Goal: Information Seeking & Learning: Understand process/instructions

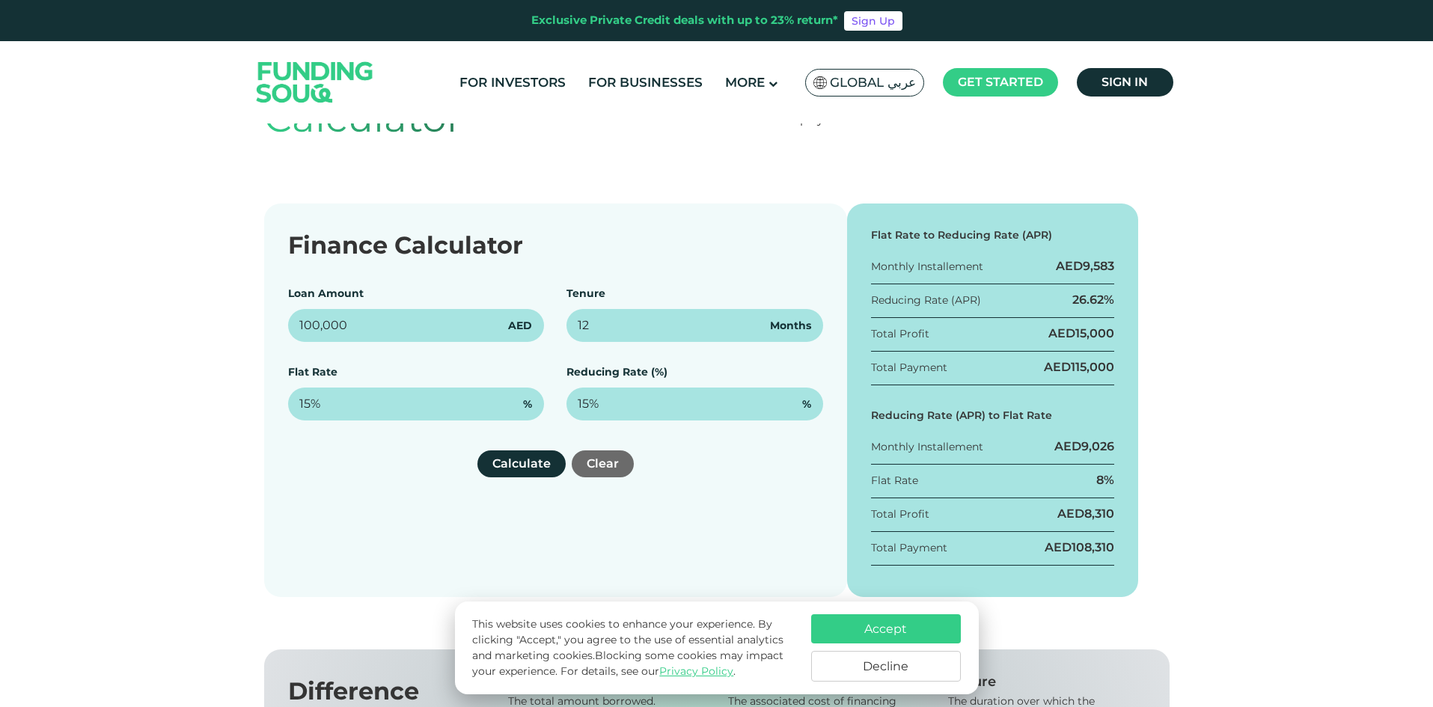
scroll to position [150, 0]
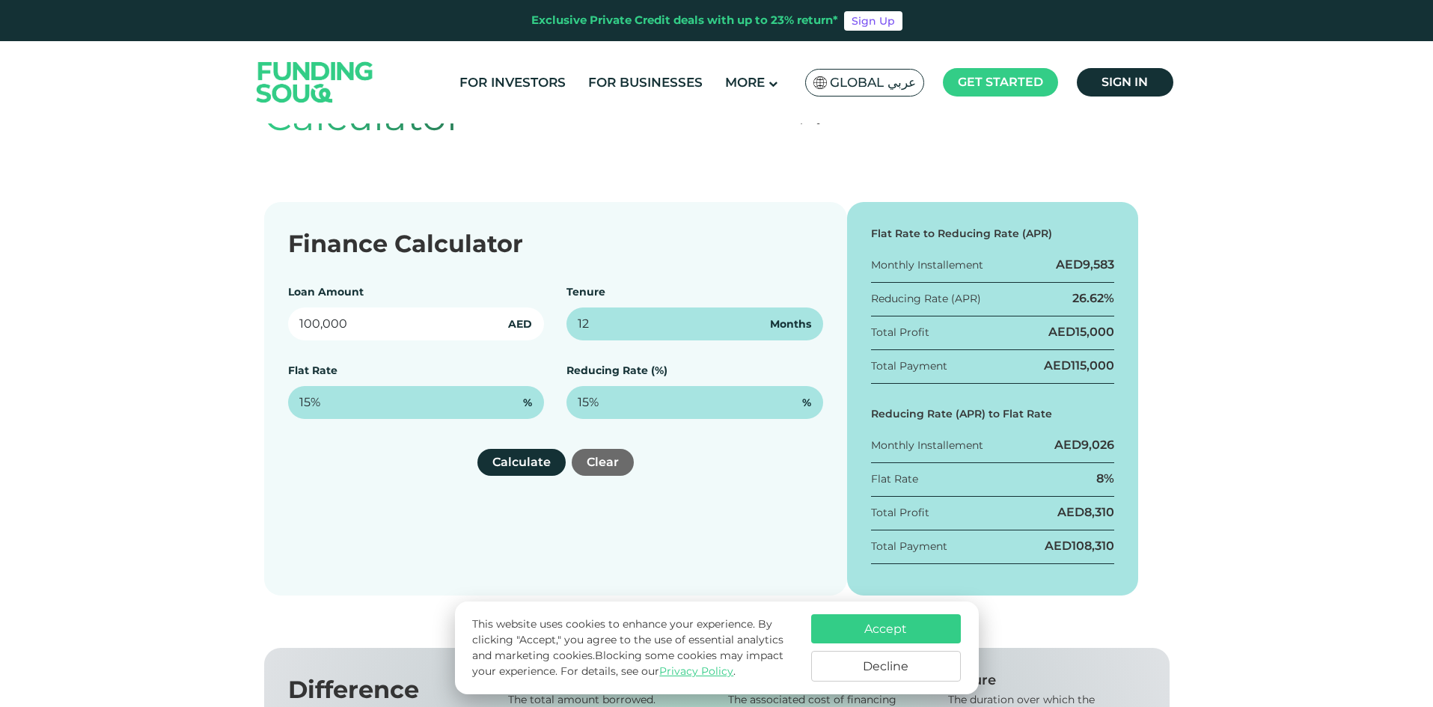
drag, startPoint x: 326, startPoint y: 329, endPoint x: 187, endPoint y: 327, distance: 138.5
click at [187, 327] on div "Finance Calculator Loan Amount 100,000 AED Tenure 12 Months Flat Rate 15% % Red…" at bounding box center [716, 399] width 1433 height 394
type input "10,000,000"
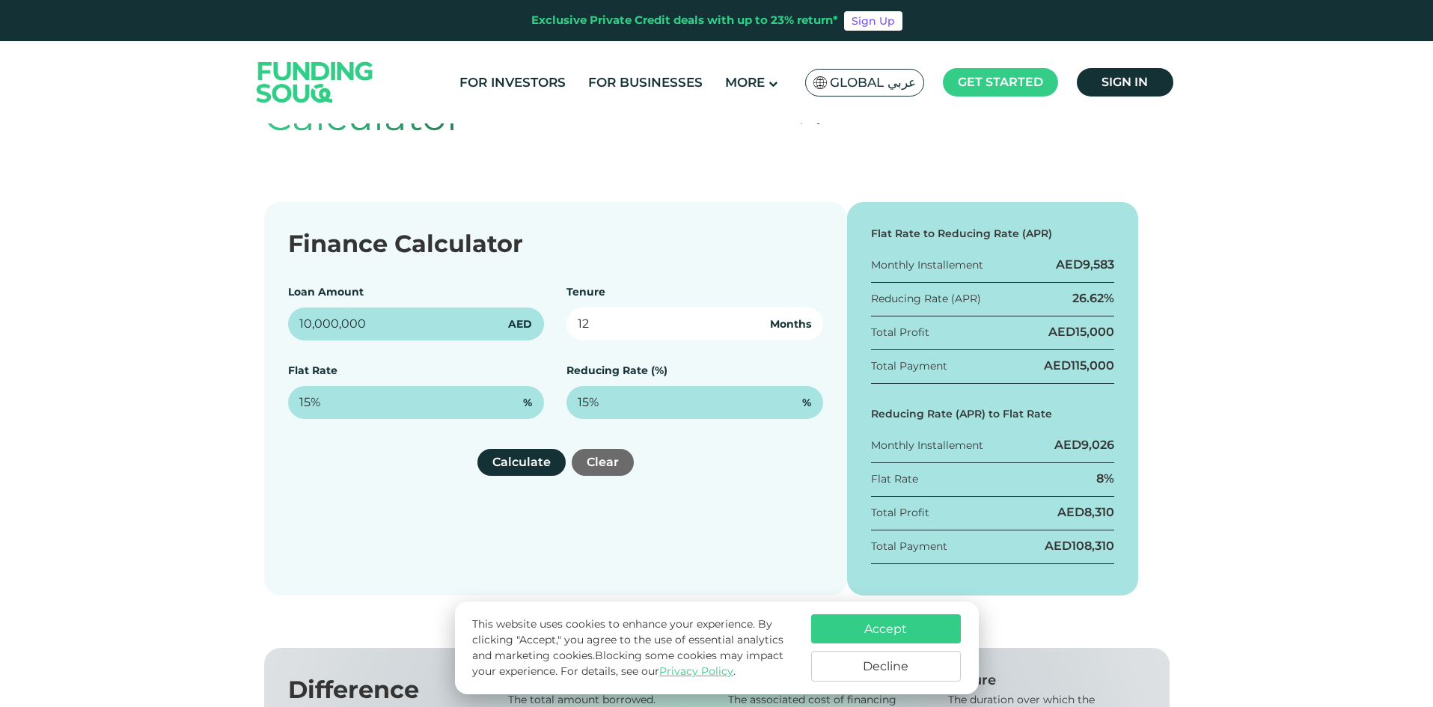
drag, startPoint x: 645, startPoint y: 341, endPoint x: 584, endPoint y: 320, distance: 65.1
click at [573, 323] on div "Loan Amount 10,000,000 AED Tenure 12 Months Flat Rate 15% % Reducing Rate (%) 1…" at bounding box center [555, 351] width 535 height 135
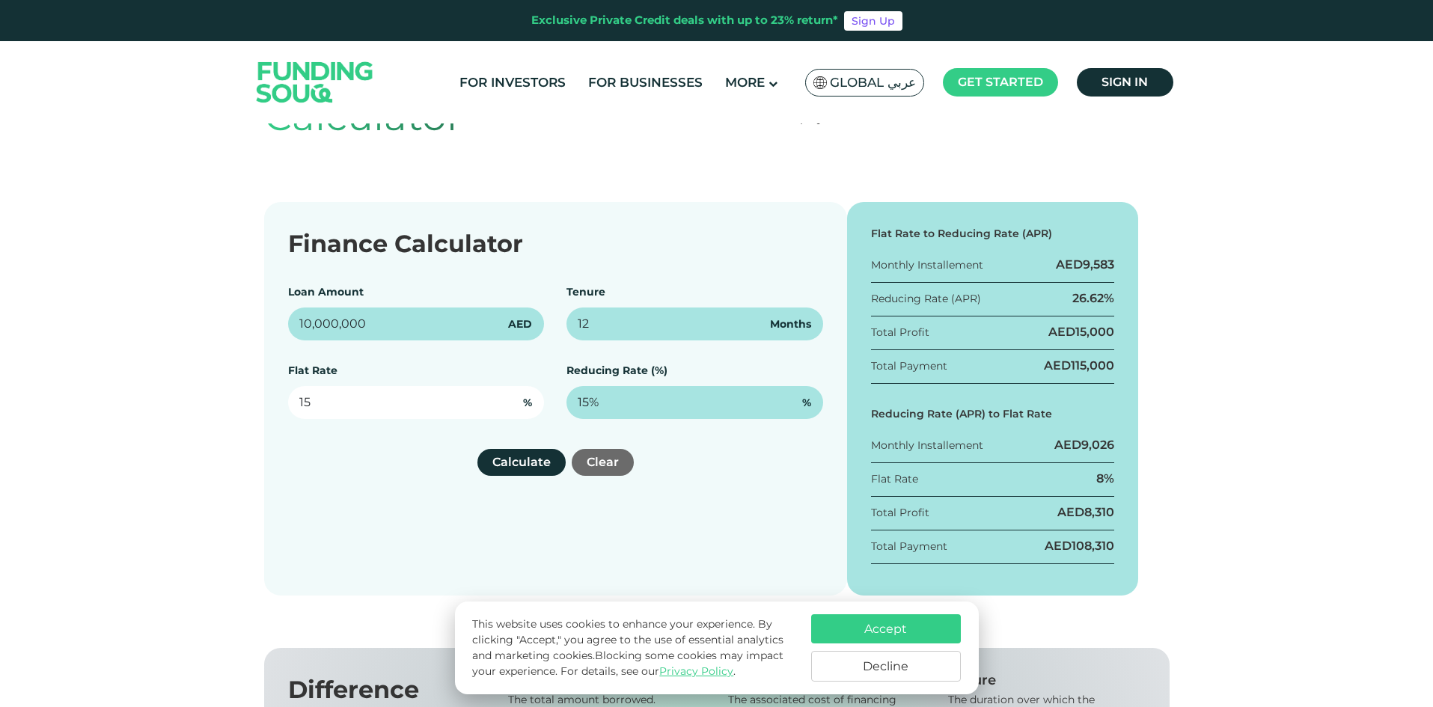
click at [463, 418] on input "15" at bounding box center [416, 402] width 257 height 33
type input "15%"
click at [515, 356] on div "Loan Amount 10,000,000 AED Tenure 12 Months Flat Rate 15% % Reducing Rate (%) 1…" at bounding box center [555, 351] width 535 height 135
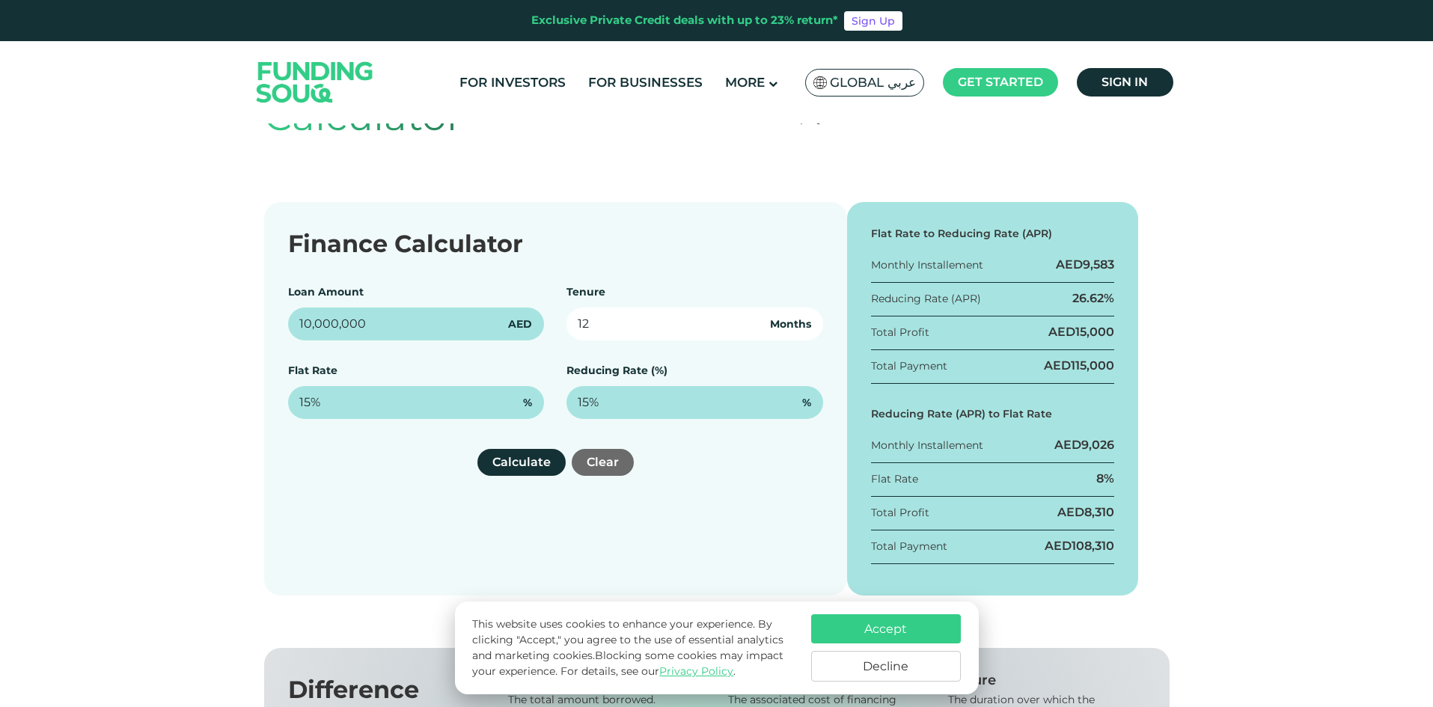
drag, startPoint x: 635, startPoint y: 315, endPoint x: 556, endPoint y: 293, distance: 82.3
click at [527, 308] on div "Loan Amount 10,000,000 AED Tenure 12 Months Flat Rate 15% % Reducing Rate (%) 1…" at bounding box center [555, 351] width 535 height 135
click at [622, 250] on div "Finance Calculator" at bounding box center [555, 244] width 535 height 36
drag, startPoint x: 659, startPoint y: 304, endPoint x: 609, endPoint y: 311, distance: 50.6
click at [608, 309] on div "Tenure 12 Months" at bounding box center [695, 312] width 257 height 56
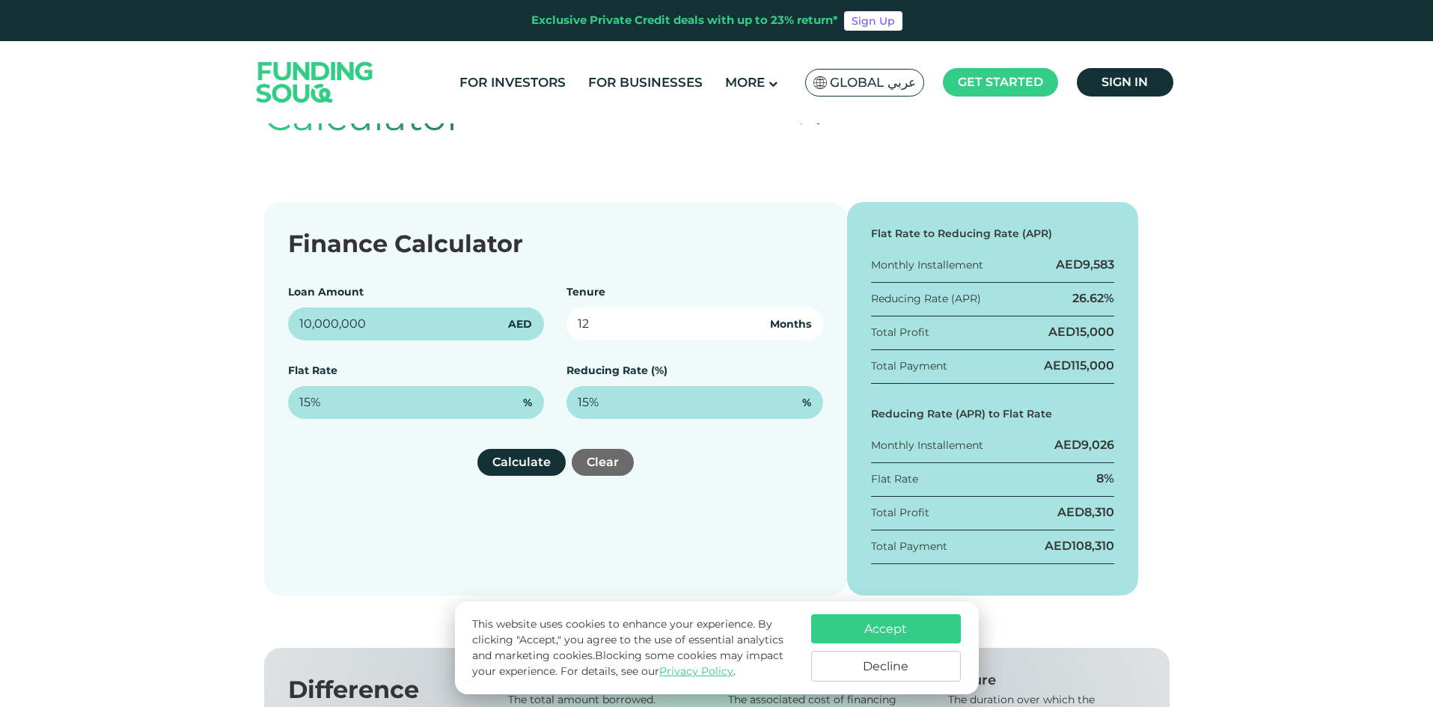
drag, startPoint x: 609, startPoint y: 323, endPoint x: 562, endPoint y: 323, distance: 47.2
click at [562, 323] on div "Loan Amount 10,000,000 AED Tenure 12 Months Flat Rate 15% % Reducing Rate (%) 1…" at bounding box center [555, 351] width 535 height 135
drag, startPoint x: 633, startPoint y: 329, endPoint x: 551, endPoint y: 331, distance: 82.3
click at [549, 332] on div "Loan Amount 10,000,000 AED Tenure 60 Months Flat Rate 15% % Reducing Rate (%) 1…" at bounding box center [555, 351] width 535 height 135
click at [536, 457] on button "Calculate" at bounding box center [522, 462] width 88 height 27
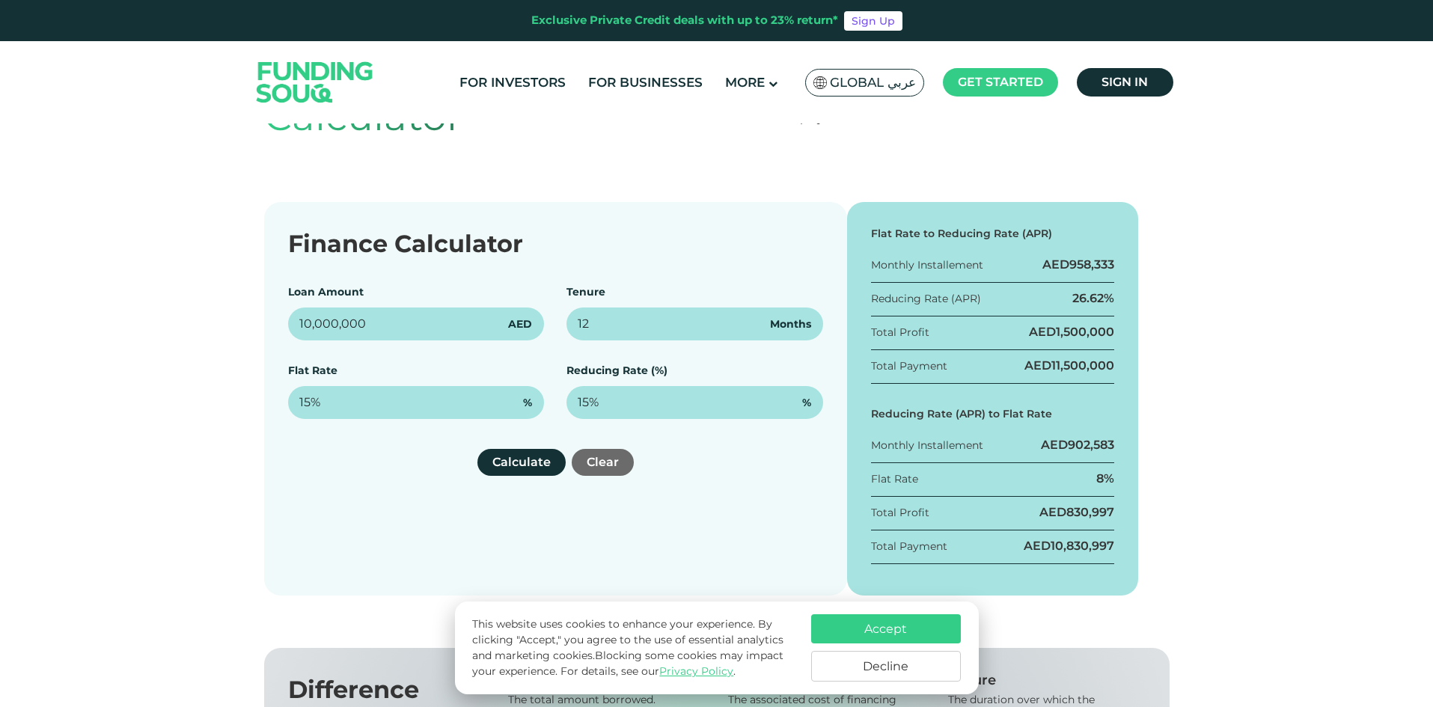
click at [1069, 546] on span "10,830,997" at bounding box center [1083, 546] width 64 height 14
click at [1068, 546] on span "10,830,997" at bounding box center [1083, 546] width 64 height 14
click at [1067, 546] on span "10,830,997" at bounding box center [1083, 546] width 64 height 14
click at [1107, 482] on div "8%" at bounding box center [1105, 479] width 18 height 16
drag, startPoint x: 620, startPoint y: 326, endPoint x: 551, endPoint y: 329, distance: 68.9
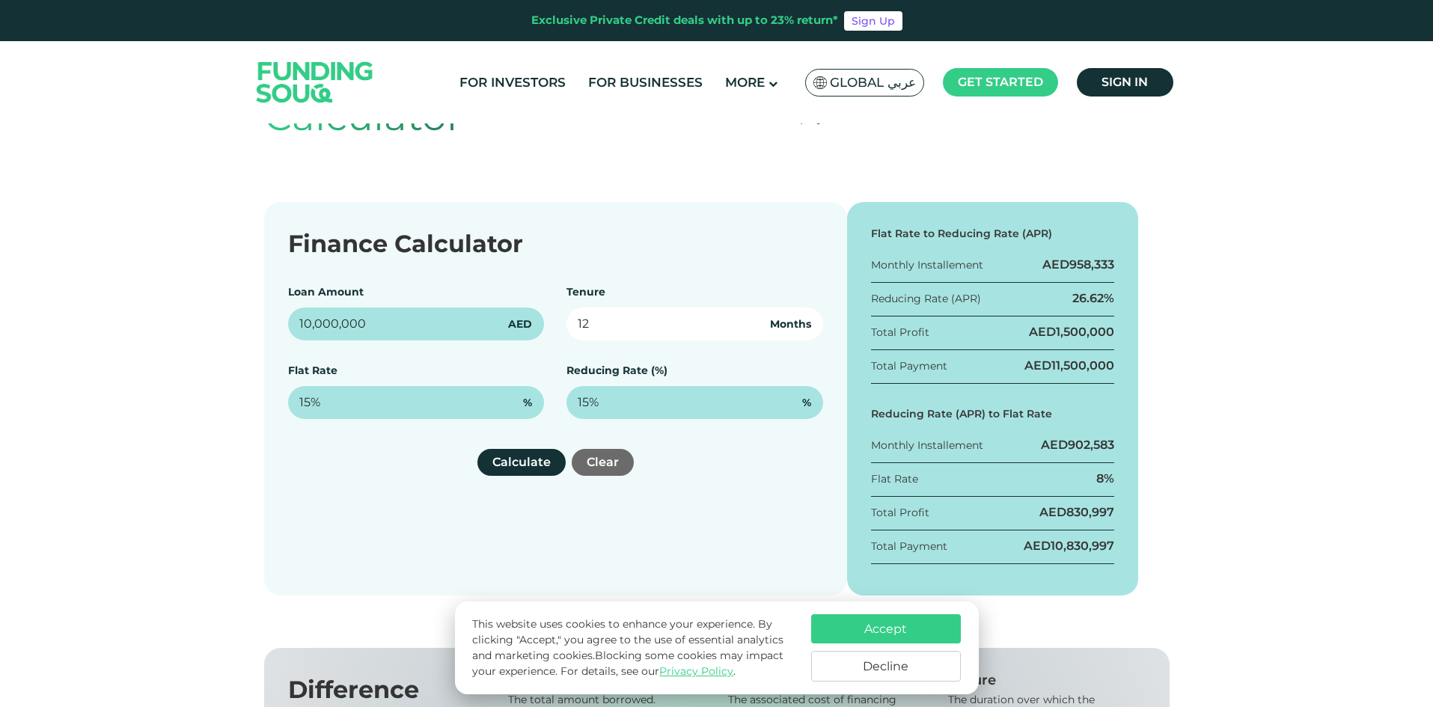
click at [551, 329] on div "Loan Amount 10,000,000 AED Tenure 12 Months Flat Rate 15% % Reducing Rate (%) 1…" at bounding box center [555, 351] width 535 height 135
click at [529, 466] on button "Calculate" at bounding box center [522, 462] width 88 height 27
click at [1031, 326] on div "AED 3,000,000" at bounding box center [1069, 332] width 89 height 16
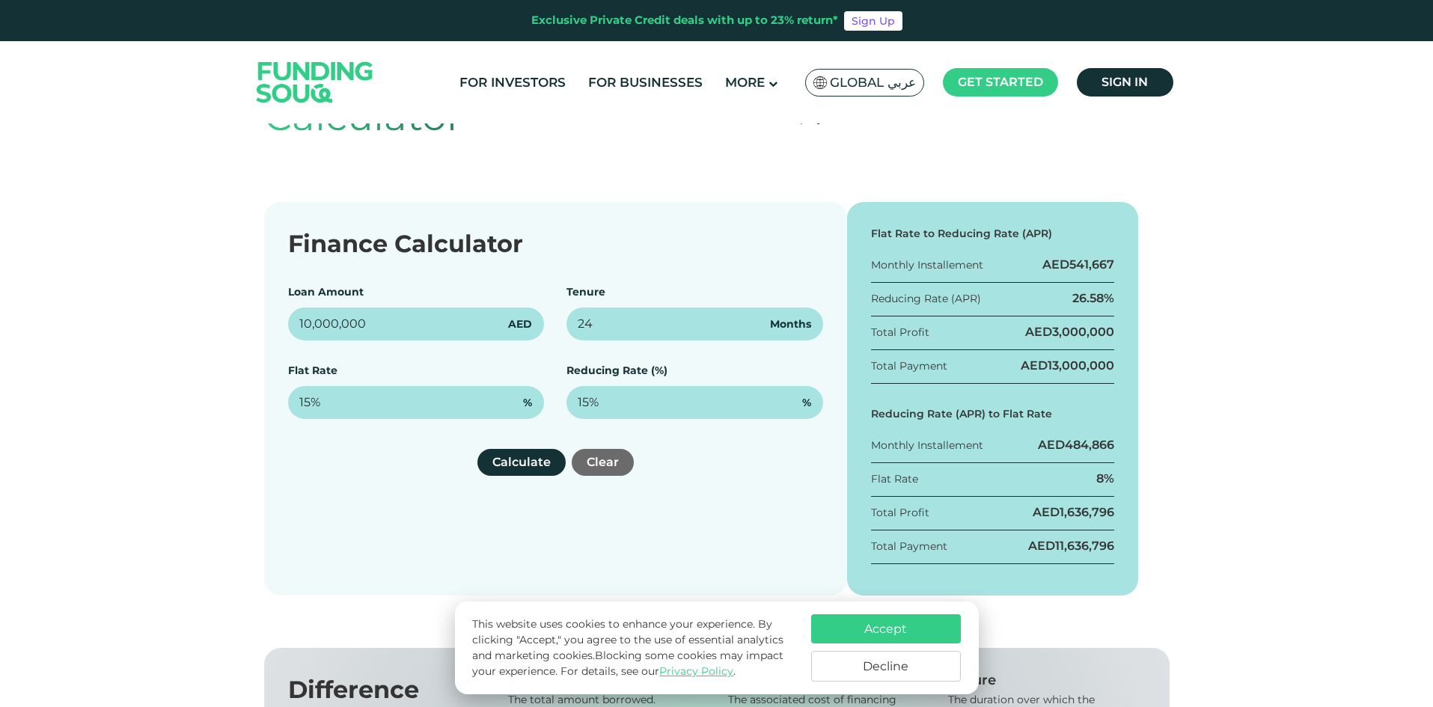
click at [1015, 365] on div "Total Payment AED 13,000,000" at bounding box center [993, 371] width 244 height 26
click at [1072, 254] on div "Flat Rate to Reducing Rate (APR) Monthly Installement AED 541,667 Reducing Rate…" at bounding box center [993, 399] width 292 height 394
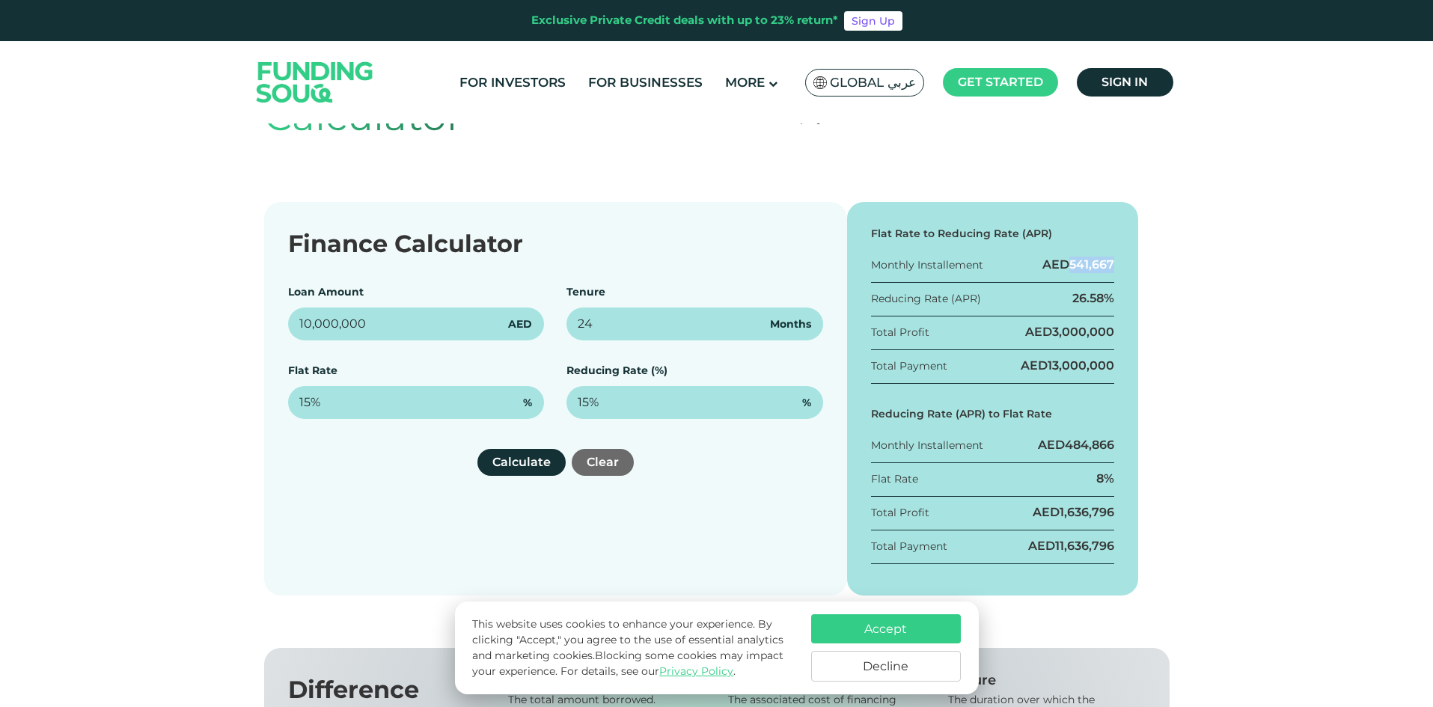
click at [1072, 254] on div "Flat Rate to Reducing Rate (APR) Monthly Installement AED 541,667 Reducing Rate…" at bounding box center [993, 399] width 292 height 394
click at [1051, 308] on div "Reducing Rate (APR) 26.58%" at bounding box center [993, 303] width 244 height 26
click at [1038, 329] on div "AED 3,000,000" at bounding box center [1069, 332] width 89 height 16
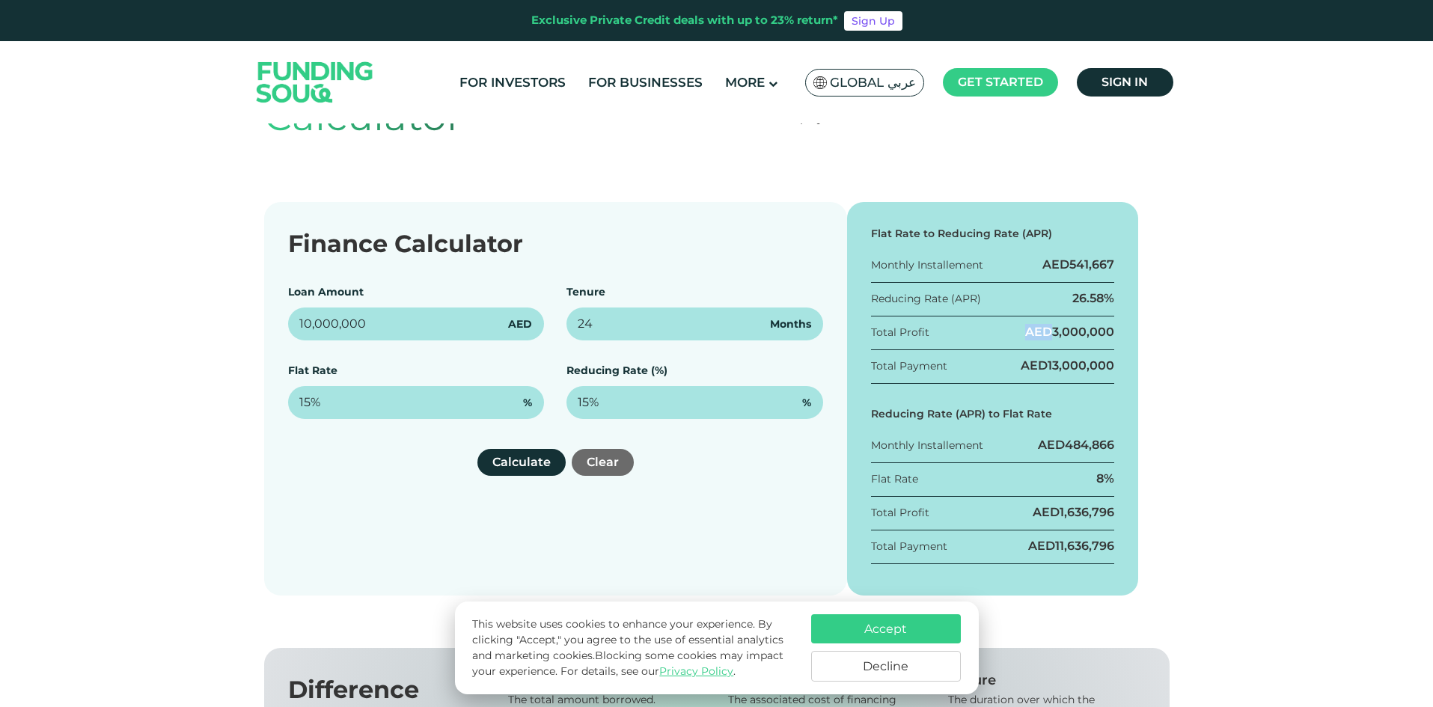
click at [1038, 329] on div "AED 3,000,000" at bounding box center [1069, 332] width 89 height 16
click at [1015, 367] on div "Total Payment AED 13,000,000" at bounding box center [993, 371] width 244 height 26
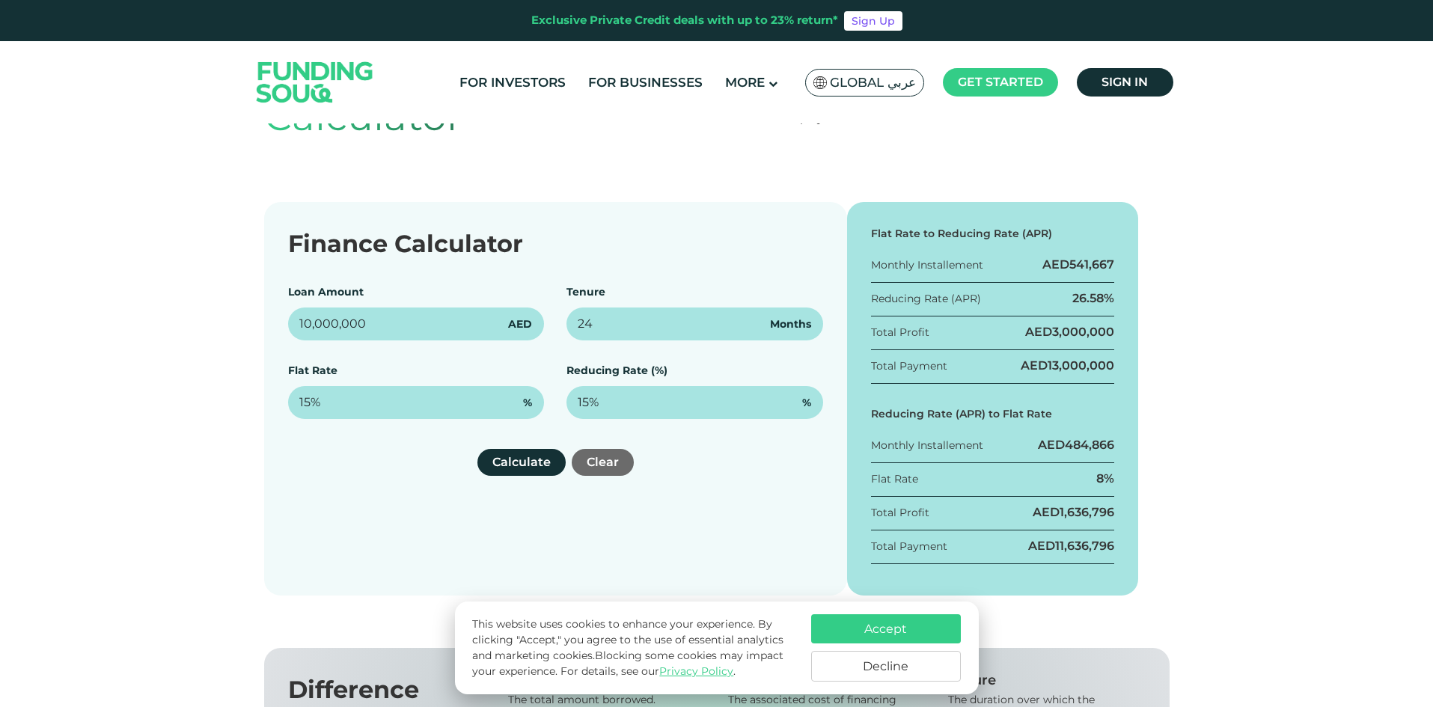
click at [1010, 398] on div "Flat Rate to Reducing Rate (APR) Monthly Installement AED 541,667 Reducing Rate…" at bounding box center [993, 399] width 292 height 394
click at [1058, 443] on div "AED 484,866" at bounding box center [1076, 445] width 76 height 16
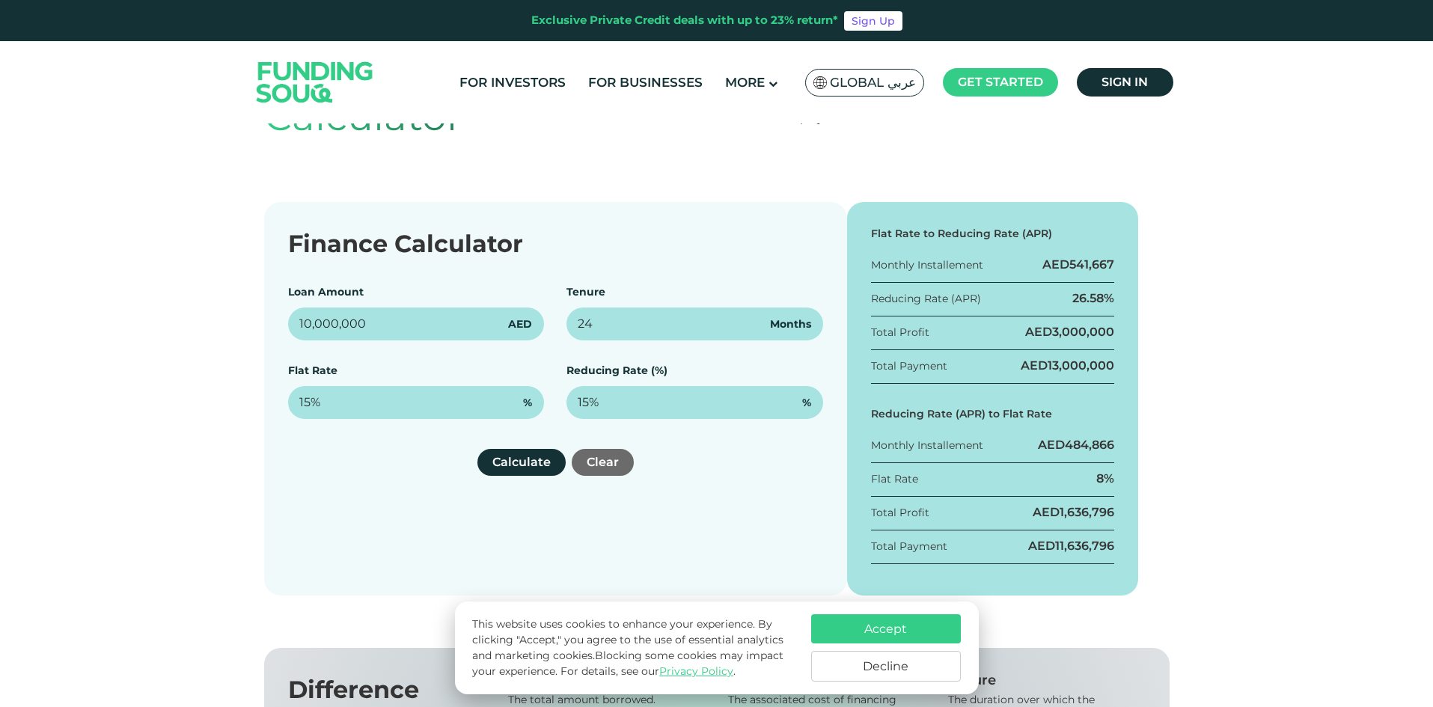
click at [1106, 489] on div "Flat Rate 8%" at bounding box center [993, 484] width 244 height 26
click at [1106, 488] on div "Flat Rate 8%" at bounding box center [993, 484] width 244 height 26
click at [1066, 524] on div "Total Profit AED 1,636,796" at bounding box center [993, 517] width 244 height 26
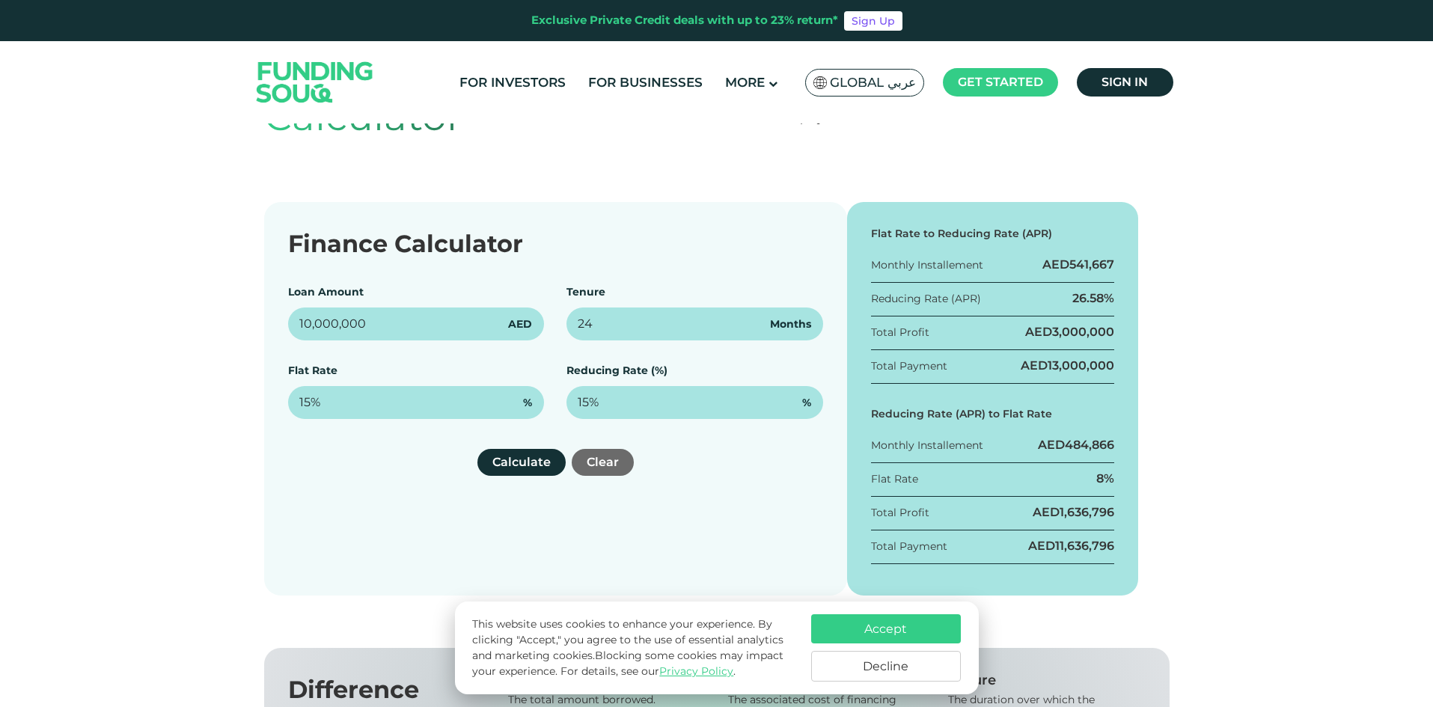
click at [1057, 549] on span "11,636,796" at bounding box center [1084, 546] width 59 height 14
click at [1076, 499] on div "Flat Rate to Reducing Rate (APR) Monthly Installement AED 541,667 Reducing Rate…" at bounding box center [993, 399] width 292 height 394
drag, startPoint x: 616, startPoint y: 317, endPoint x: 503, endPoint y: 314, distance: 113.1
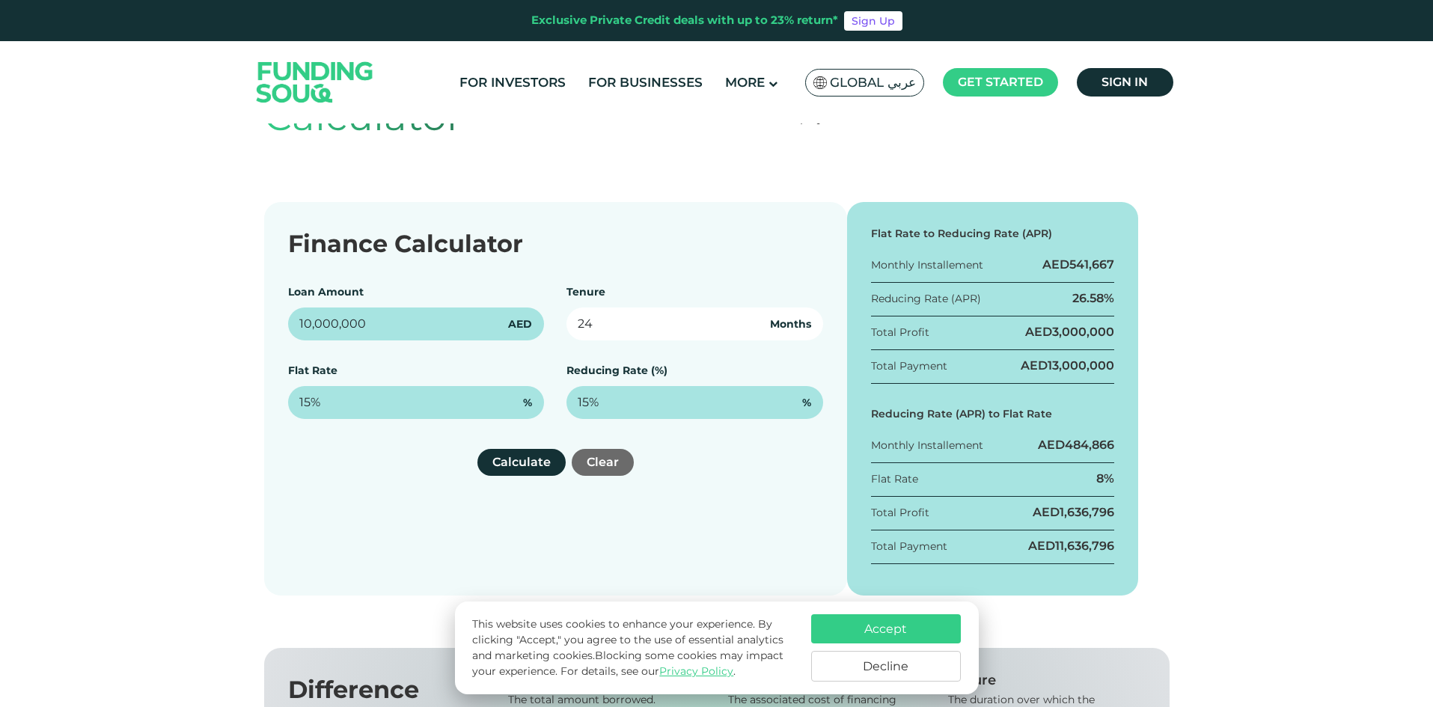
click at [503, 314] on div "Loan Amount 10,000,000 AED Tenure 24 Months Flat Rate 15% % Reducing Rate (%) 1…" at bounding box center [555, 351] width 535 height 135
click at [544, 468] on button "Calculate" at bounding box center [522, 462] width 88 height 27
drag, startPoint x: 603, startPoint y: 317, endPoint x: 528, endPoint y: 316, distance: 74.9
click at [528, 316] on div "Loan Amount 10,000,000 AED Tenure 36 Months Flat Rate 15% % Reducing Rate (%) 1…" at bounding box center [555, 351] width 535 height 135
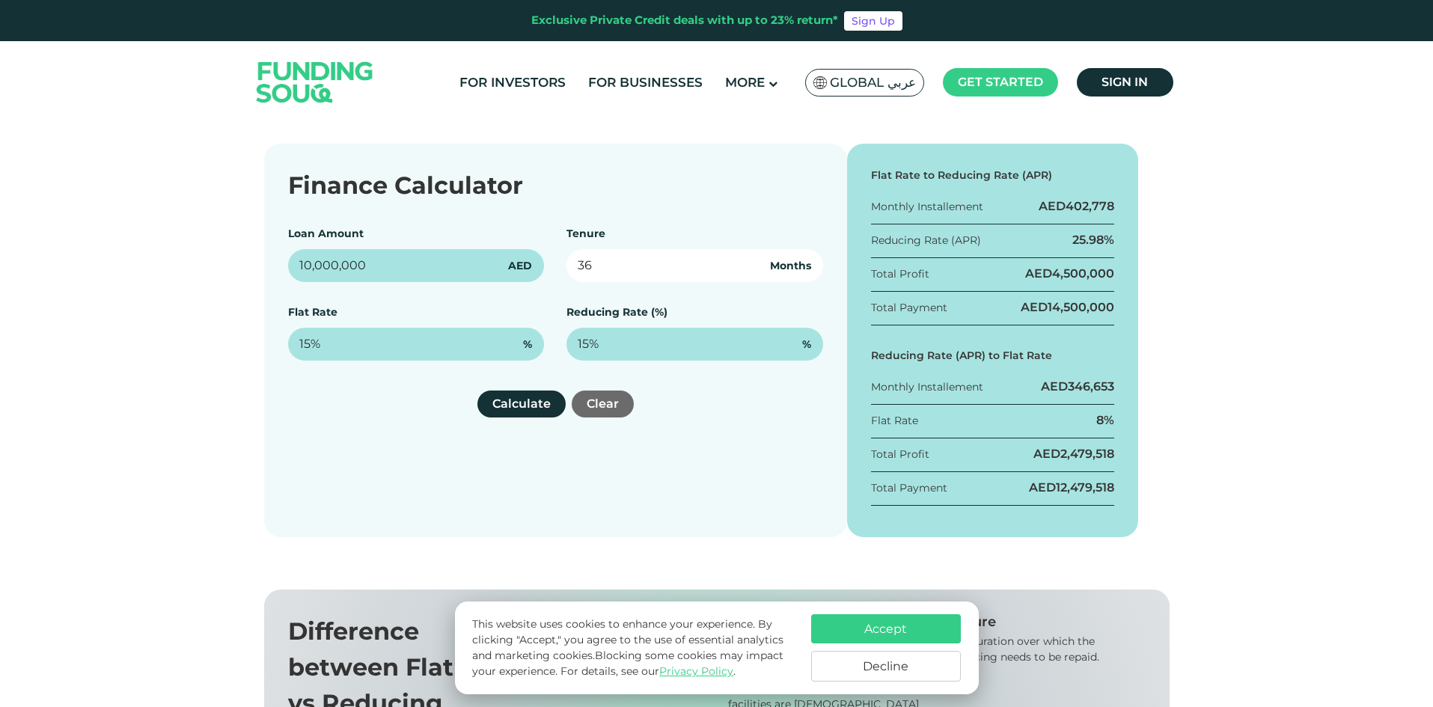
scroll to position [299, 0]
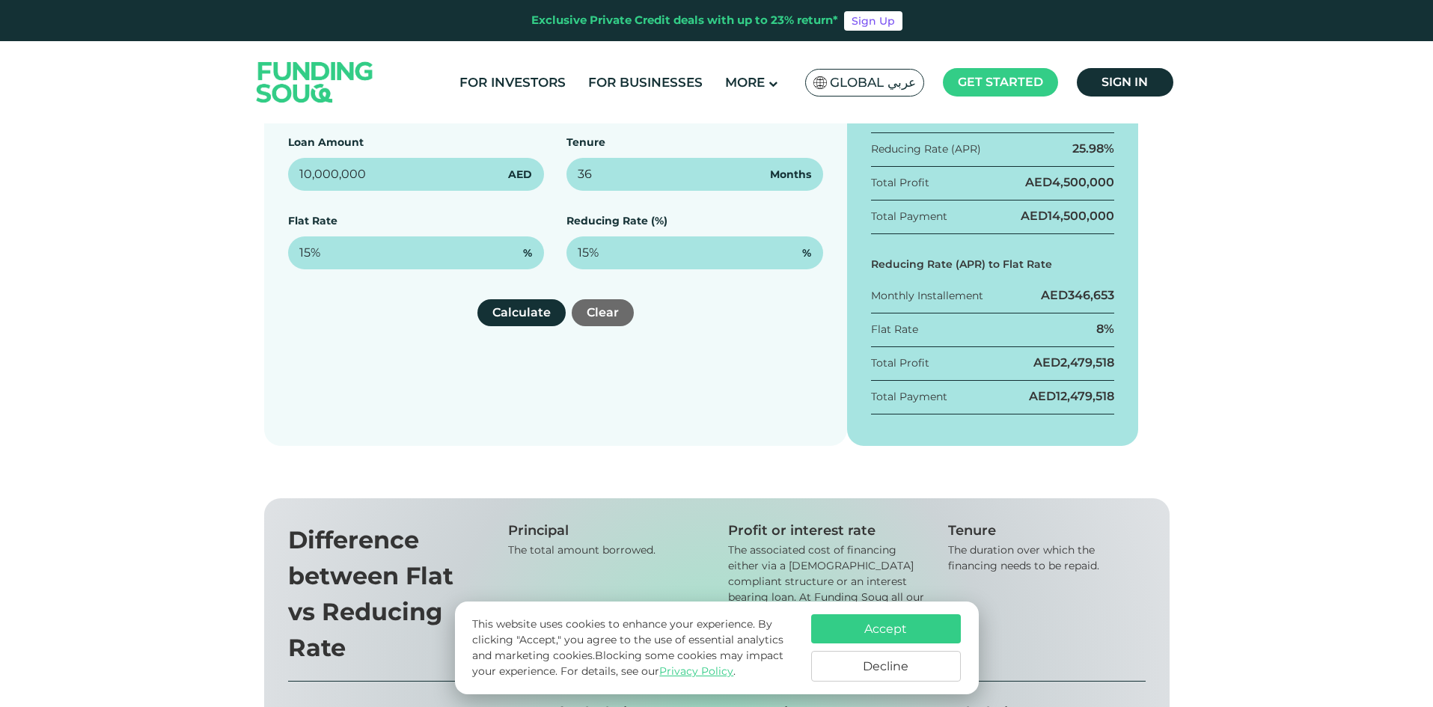
click at [1064, 299] on div "AED 346,653" at bounding box center [1077, 295] width 73 height 16
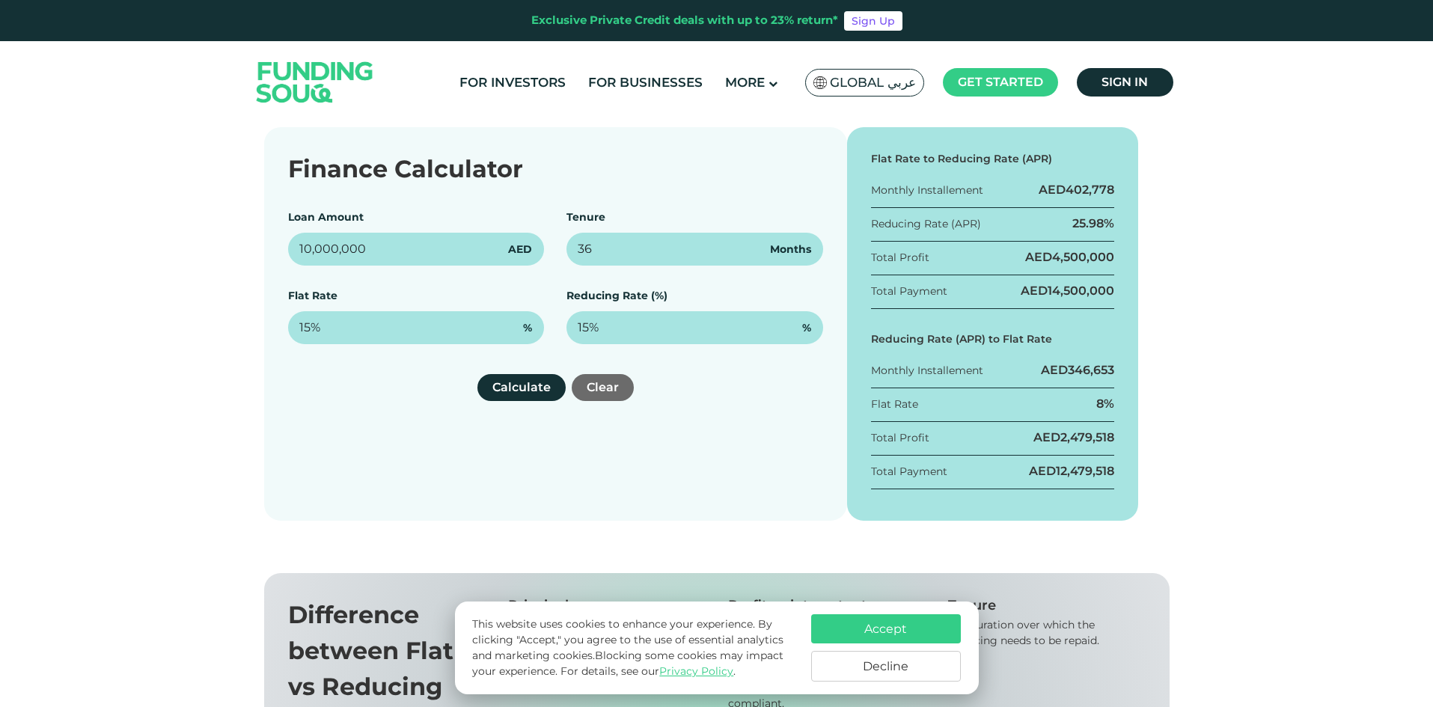
click at [918, 371] on div "Monthly Installement" at bounding box center [927, 371] width 112 height 16
click at [1086, 365] on span "346,653" at bounding box center [1091, 370] width 46 height 14
click at [1070, 390] on div "Flat Rate to Reducing Rate (APR) Monthly Installement AED 402,778 Reducing Rate…" at bounding box center [993, 324] width 292 height 394
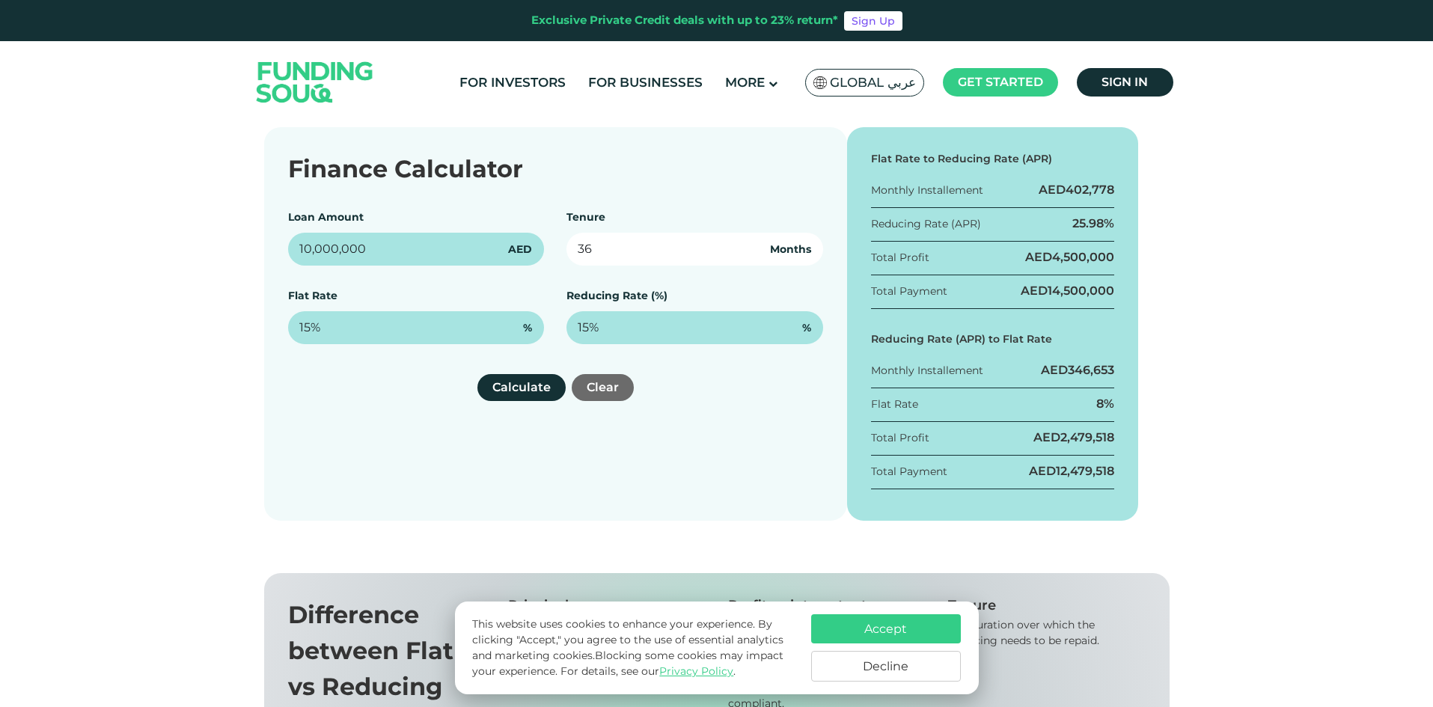
drag, startPoint x: 688, startPoint y: 231, endPoint x: 638, endPoint y: 240, distance: 50.1
click at [640, 240] on div "Tenure 36 Months" at bounding box center [695, 238] width 257 height 56
drag, startPoint x: 638, startPoint y: 240, endPoint x: 520, endPoint y: 254, distance: 119.2
click at [520, 254] on div "Loan Amount 10,000,000 AED Tenure 36 Months Flat Rate 15% % Reducing Rate (%) 1…" at bounding box center [555, 277] width 535 height 135
click at [531, 395] on button "Calculate" at bounding box center [522, 387] width 88 height 27
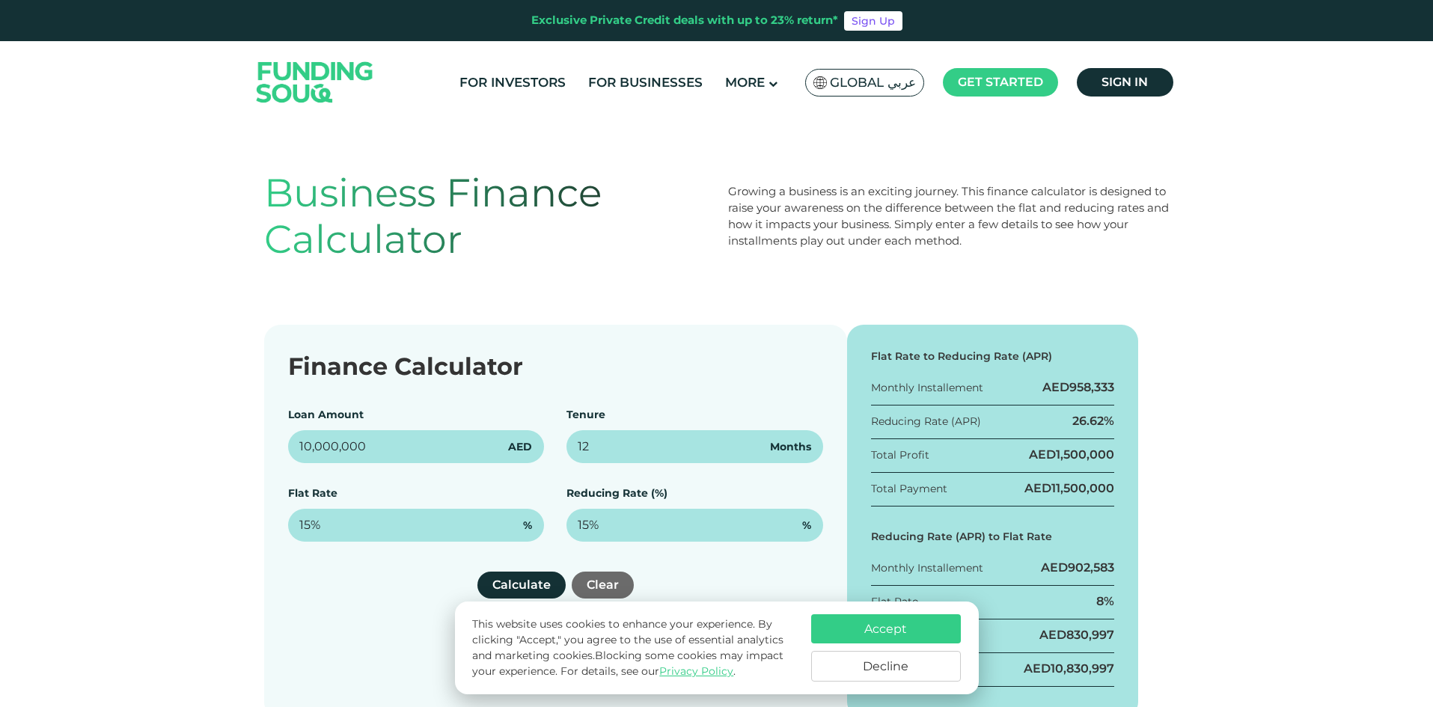
scroll to position [0, 0]
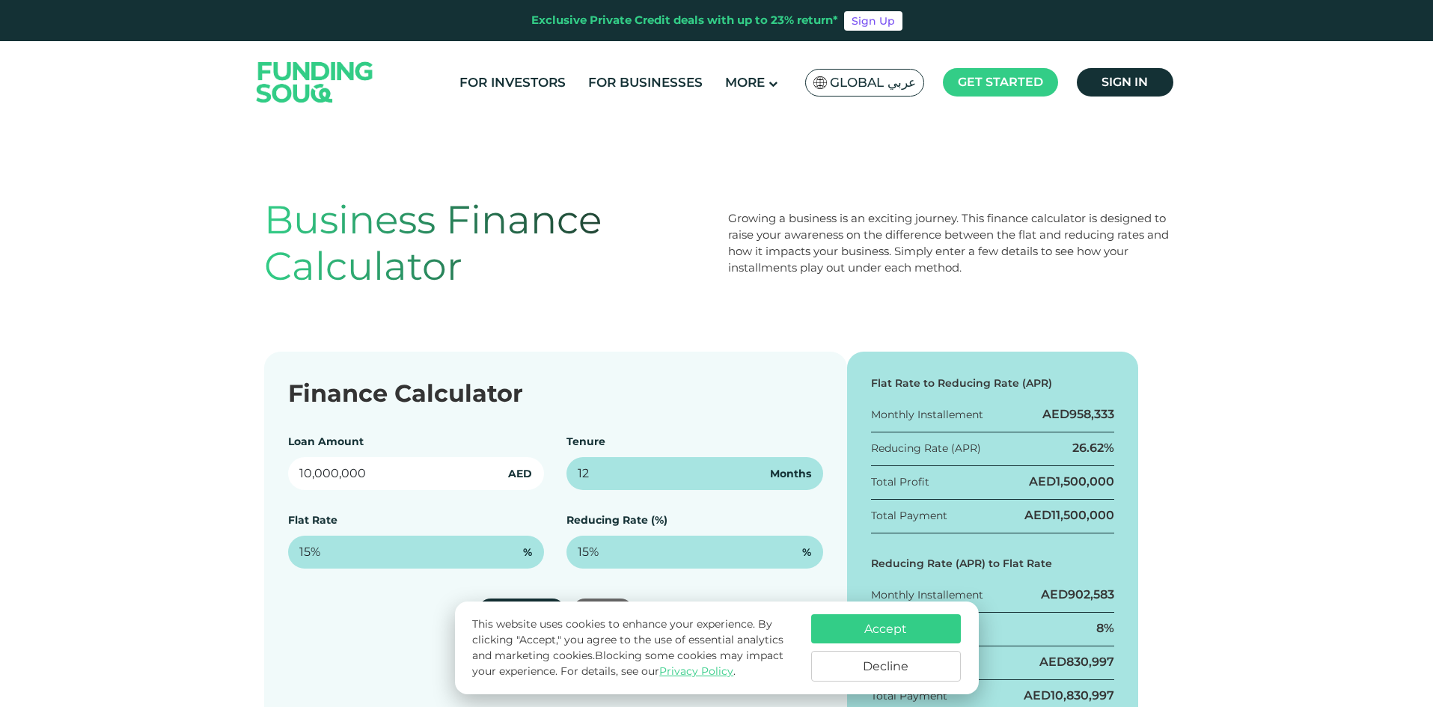
drag, startPoint x: 365, startPoint y: 473, endPoint x: 235, endPoint y: 461, distance: 130.8
click at [231, 463] on div "Finance Calculator Loan Amount 10,000,000 AED Tenure 12 Months Flat Rate 15% % …" at bounding box center [716, 549] width 1433 height 394
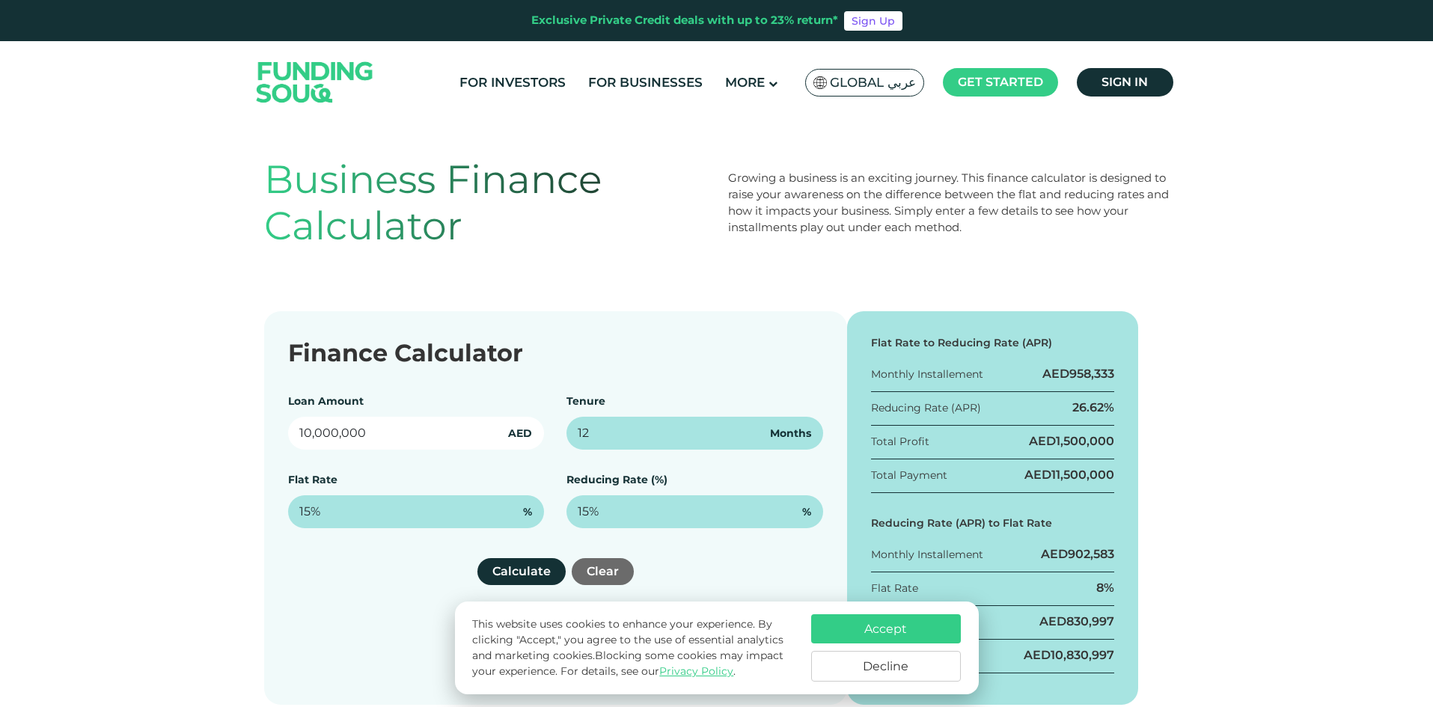
scroll to position [75, 0]
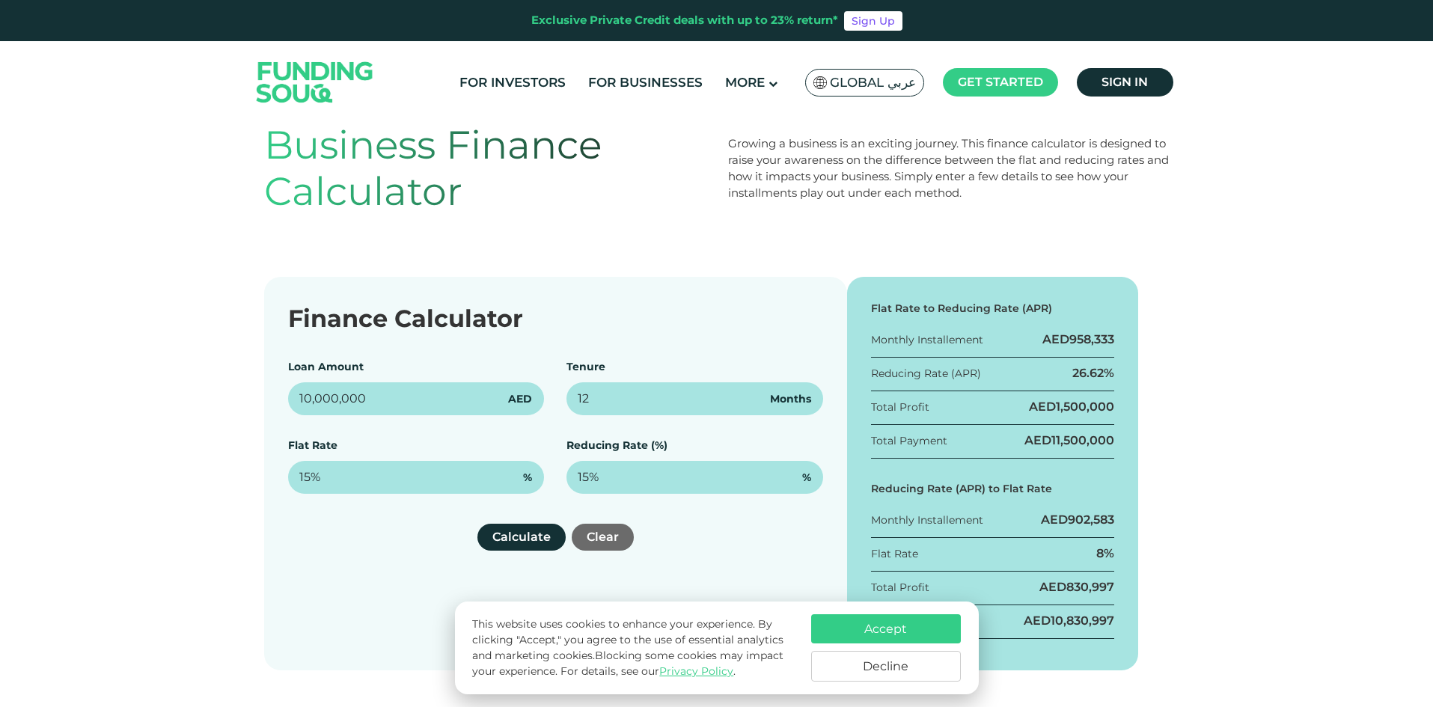
click at [614, 346] on div "Finance Calculator Loan Amount 10,000,000 AED Tenure 12 Months Flat Rate 15% % …" at bounding box center [555, 474] width 583 height 394
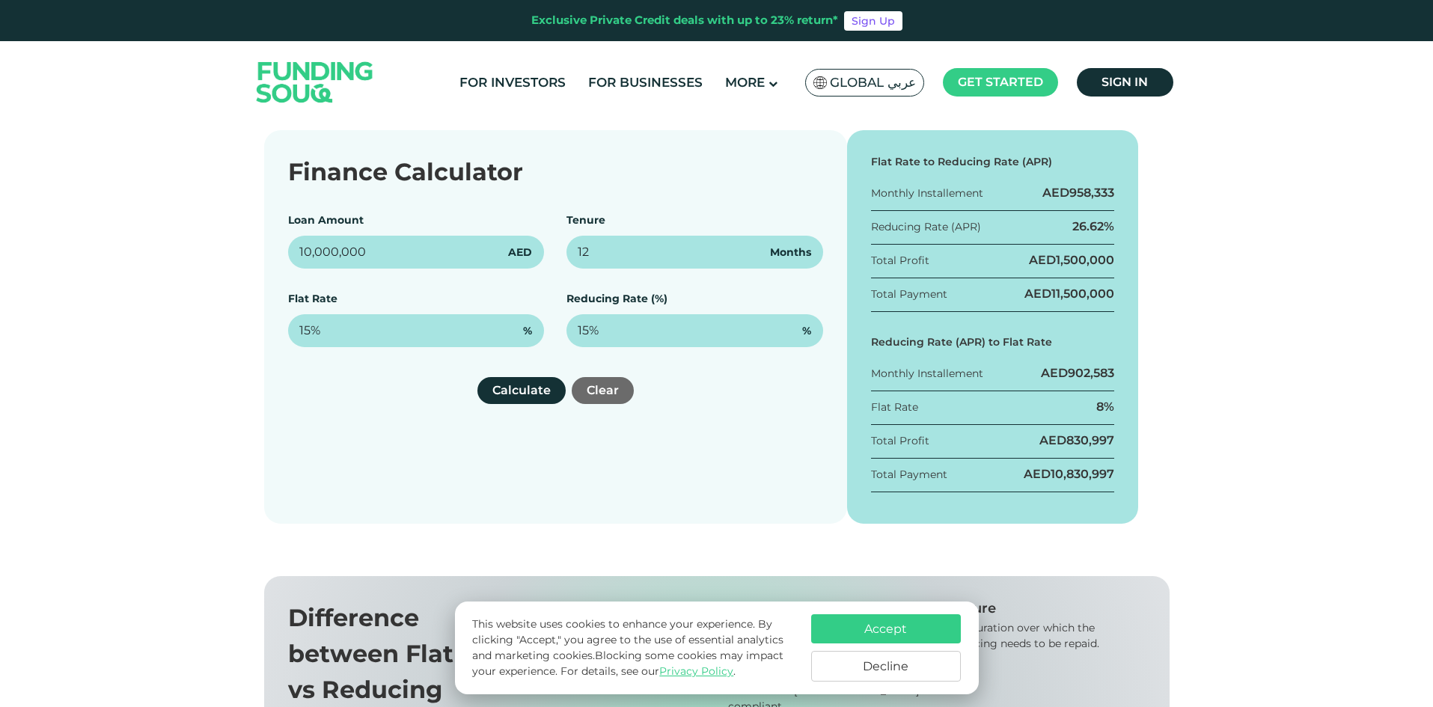
scroll to position [225, 0]
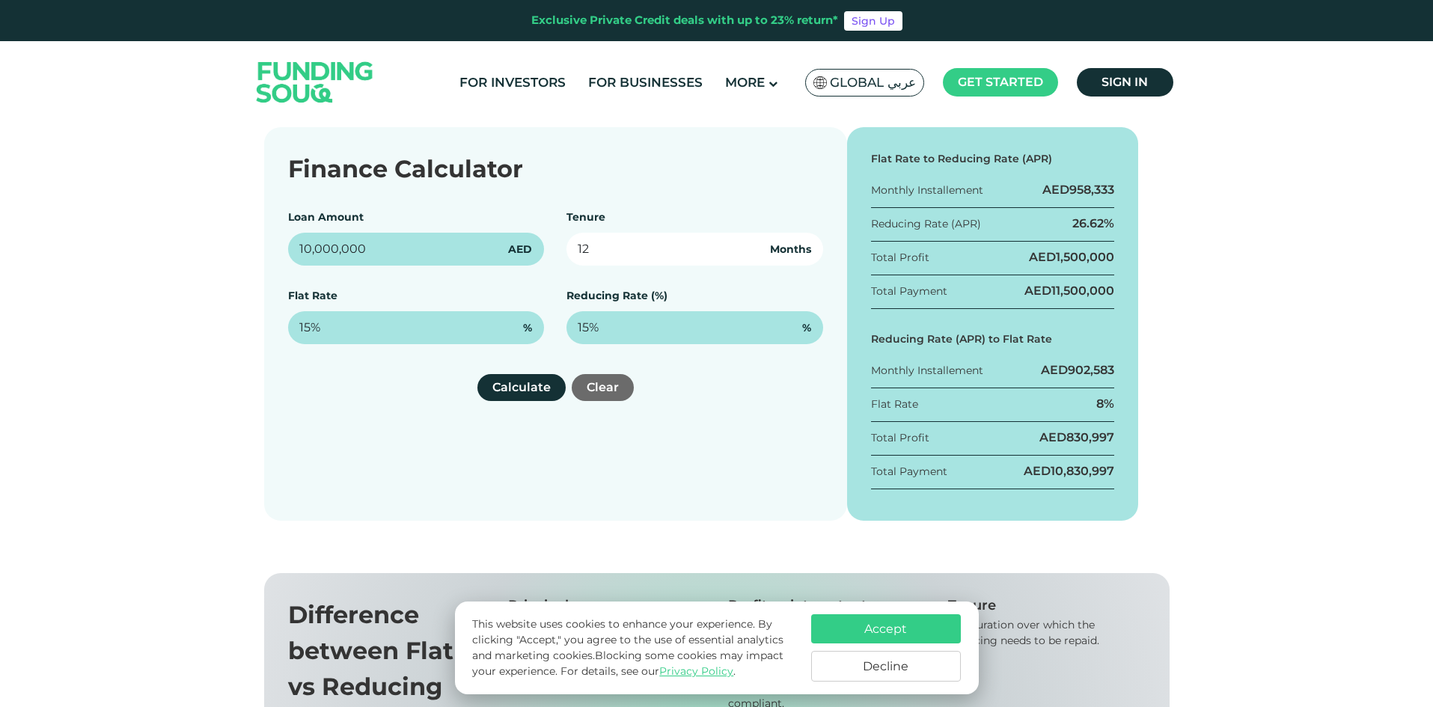
drag, startPoint x: 621, startPoint y: 257, endPoint x: 540, endPoint y: 258, distance: 81.6
click at [540, 258] on div "Loan Amount 10,000,000 AED Tenure 12 Months Flat Rate 15% % Reducing Rate (%) 1…" at bounding box center [555, 277] width 535 height 135
click at [518, 396] on button "Calculate" at bounding box center [522, 387] width 88 height 27
drag, startPoint x: 614, startPoint y: 261, endPoint x: 557, endPoint y: 258, distance: 57.7
click at [557, 258] on div "Loan Amount 10,000,000 AED Tenure 24 Months Flat Rate 15% % Reducing Rate (%) 1…" at bounding box center [555, 277] width 535 height 135
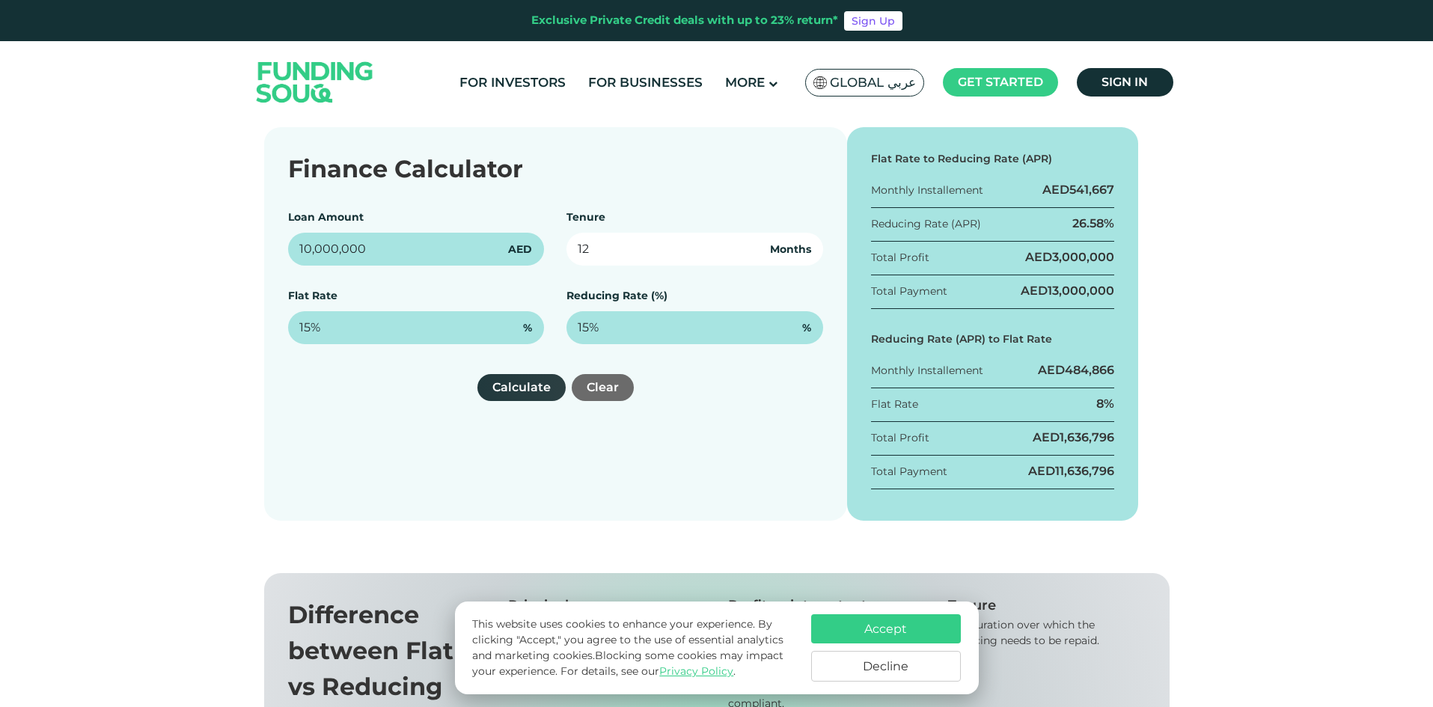
type input "12"
click at [524, 379] on button "Calculate" at bounding box center [522, 387] width 88 height 27
click at [1033, 483] on div "Total Payment AED 10,830,997" at bounding box center [993, 476] width 244 height 26
click at [1043, 481] on div "Total Payment AED 10,830,997" at bounding box center [993, 476] width 244 height 26
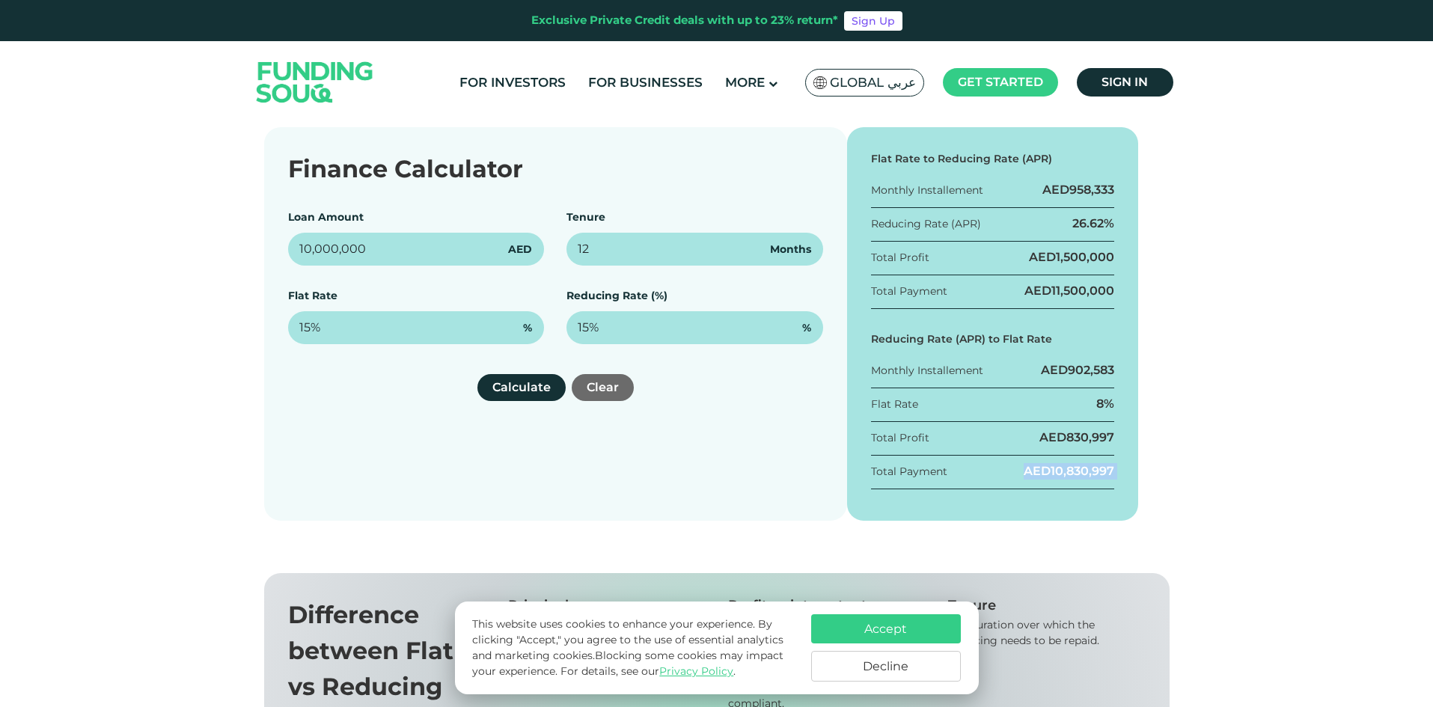
click at [1043, 481] on div "Total Payment AED 10,830,997" at bounding box center [993, 476] width 244 height 26
click at [434, 245] on input "10,000,000" at bounding box center [416, 249] width 257 height 33
click at [473, 210] on div "Loan Amount 10,000,000 AED" at bounding box center [416, 238] width 257 height 56
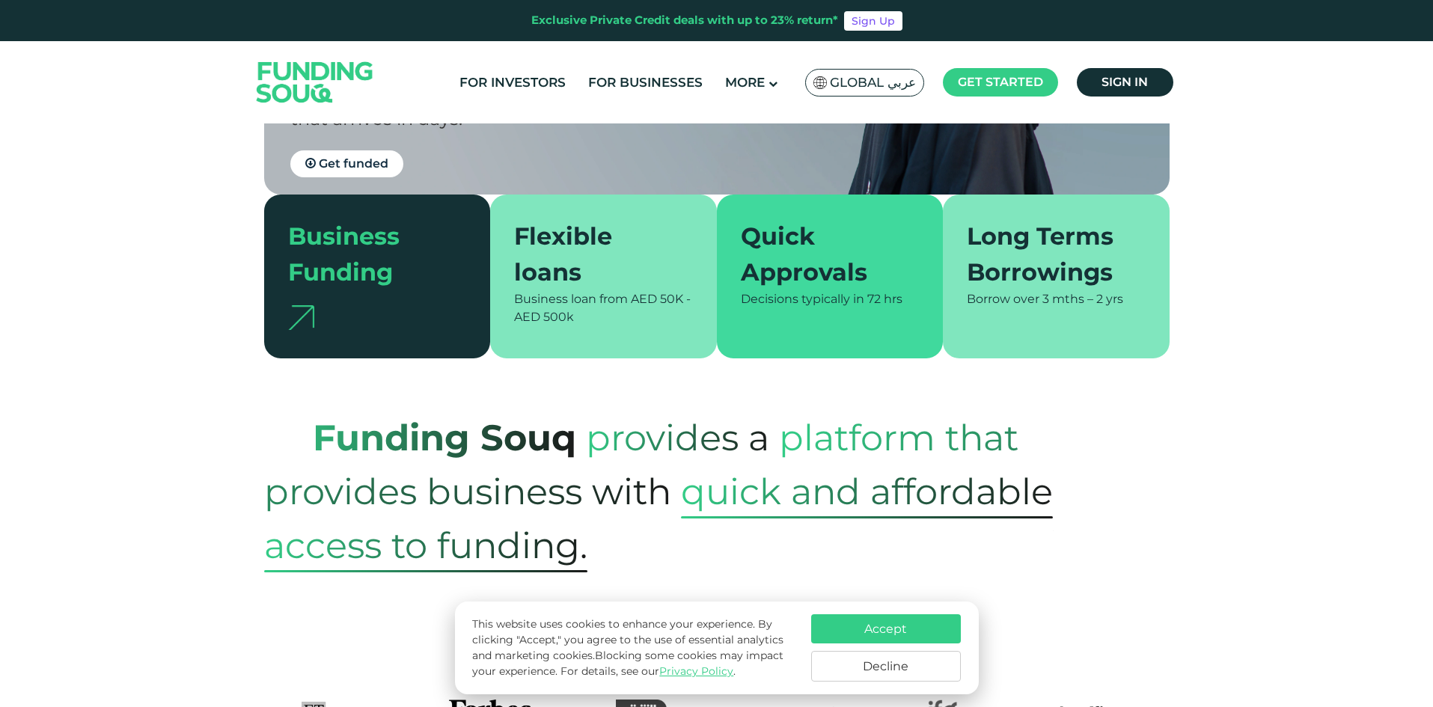
click at [355, 269] on div "Business Funding" at bounding box center [368, 255] width 161 height 72
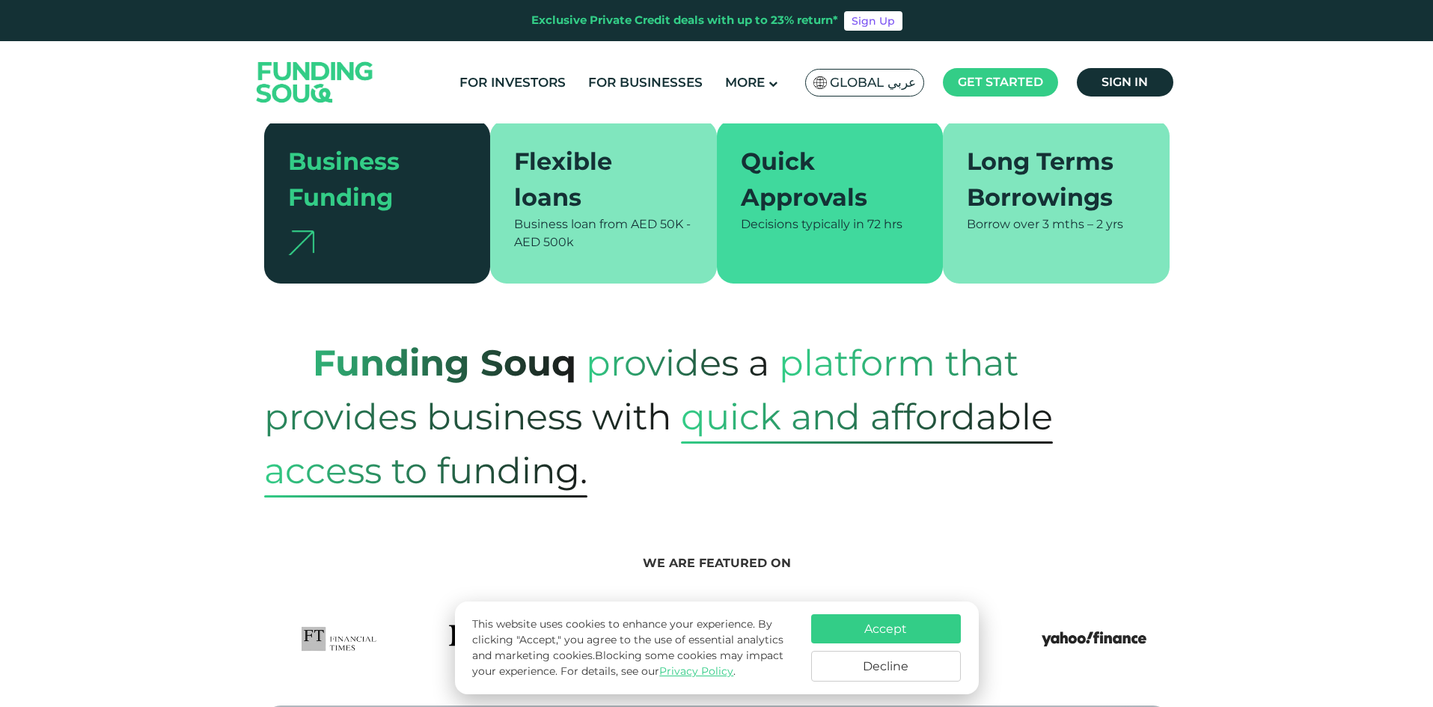
click at [1040, 227] on span "Borrow over 3 mths – 2 yrs" at bounding box center [1045, 224] width 156 height 14
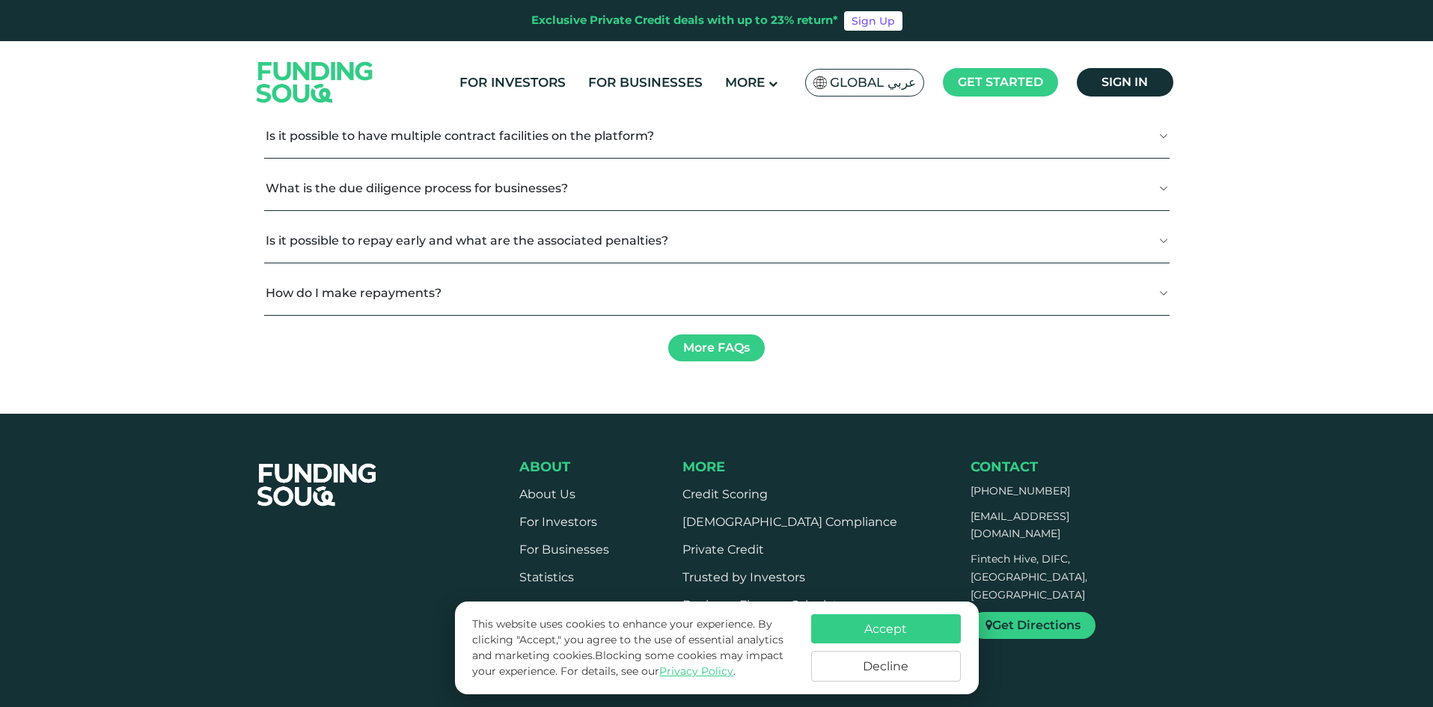
scroll to position [2395, 0]
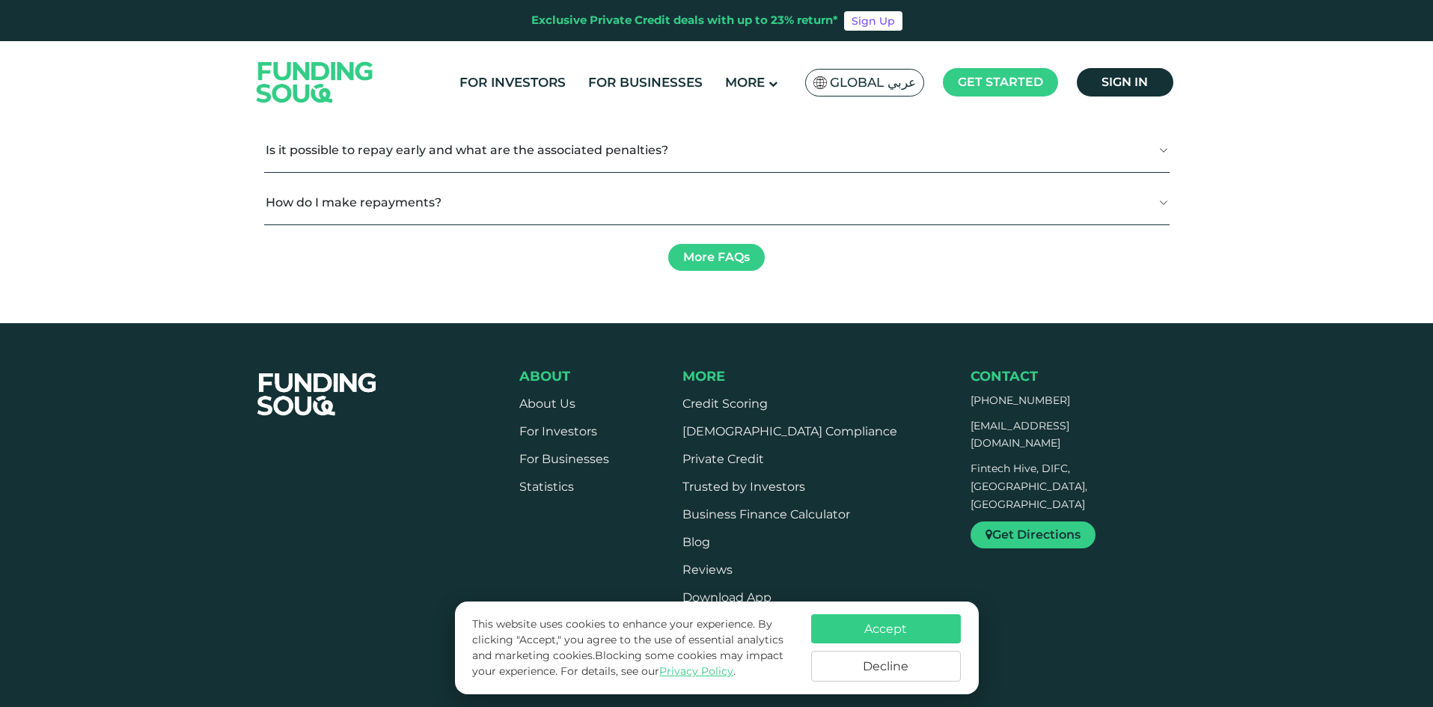
click at [386, 68] on img at bounding box center [407, 4] width 215 height 127
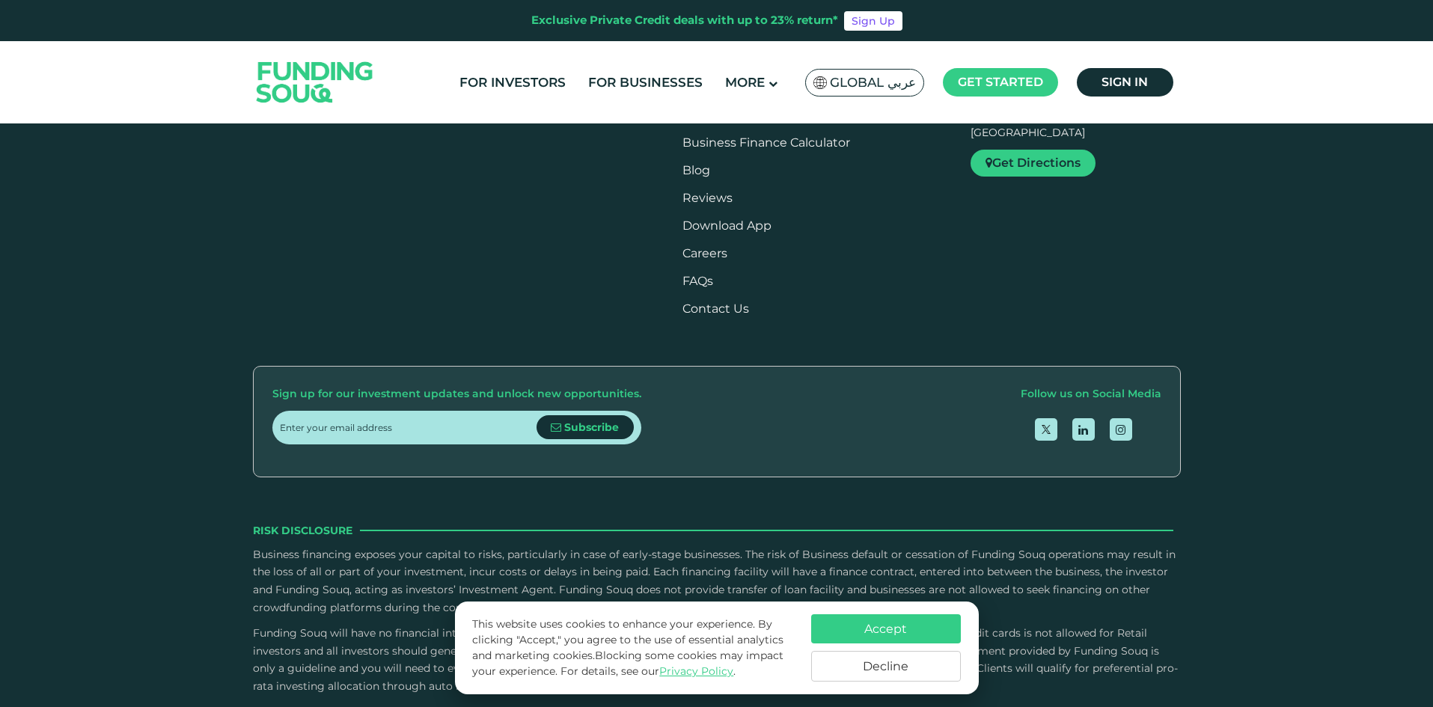
scroll to position [2769, 0]
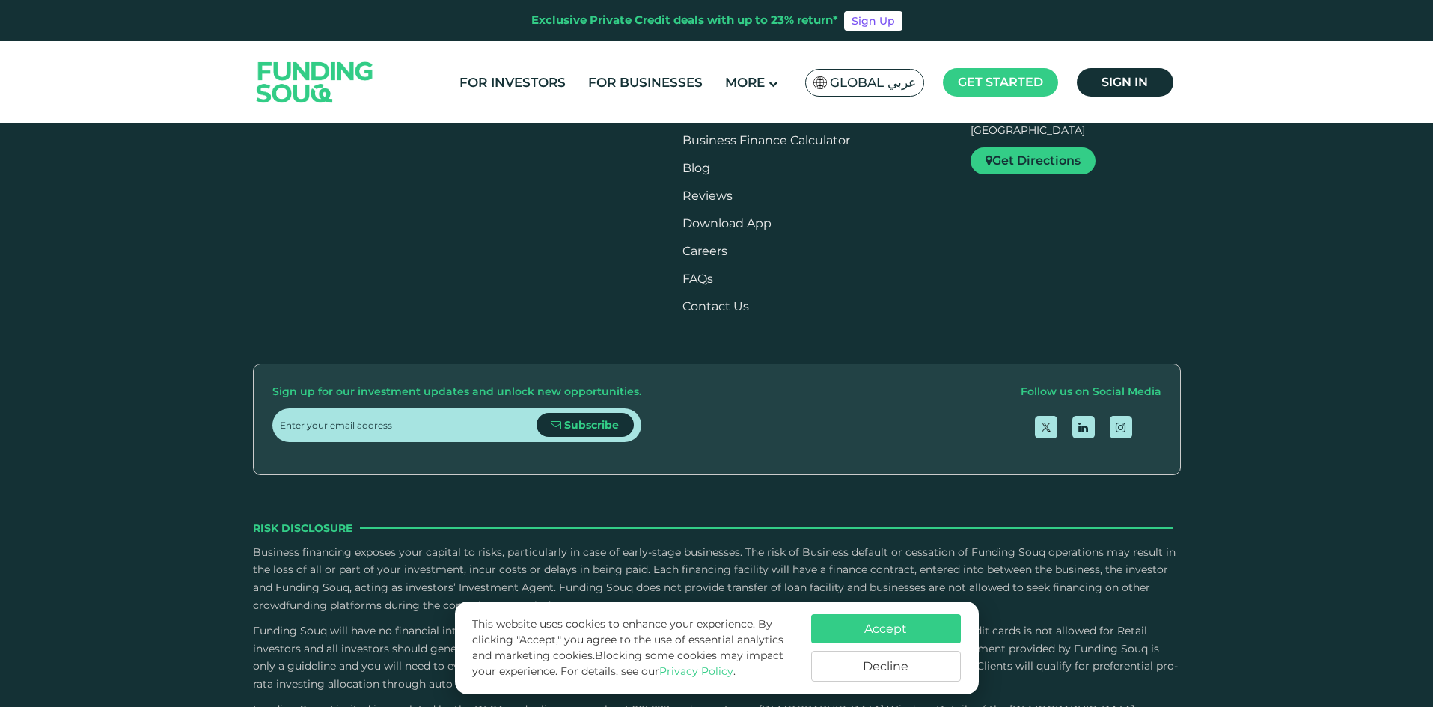
drag, startPoint x: 490, startPoint y: 335, endPoint x: 508, endPoint y: 316, distance: 25.9
